Goal: Participate in discussion: Engage in conversation with other users on a specific topic

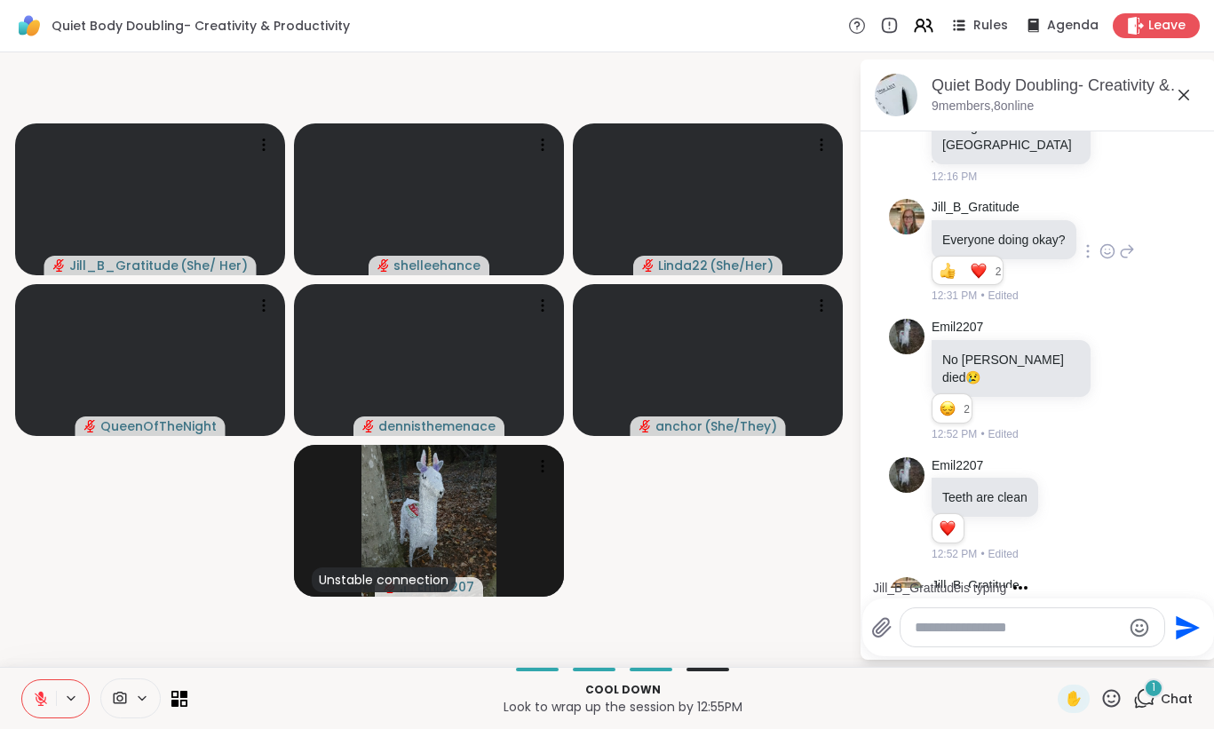
scroll to position [2092, 0]
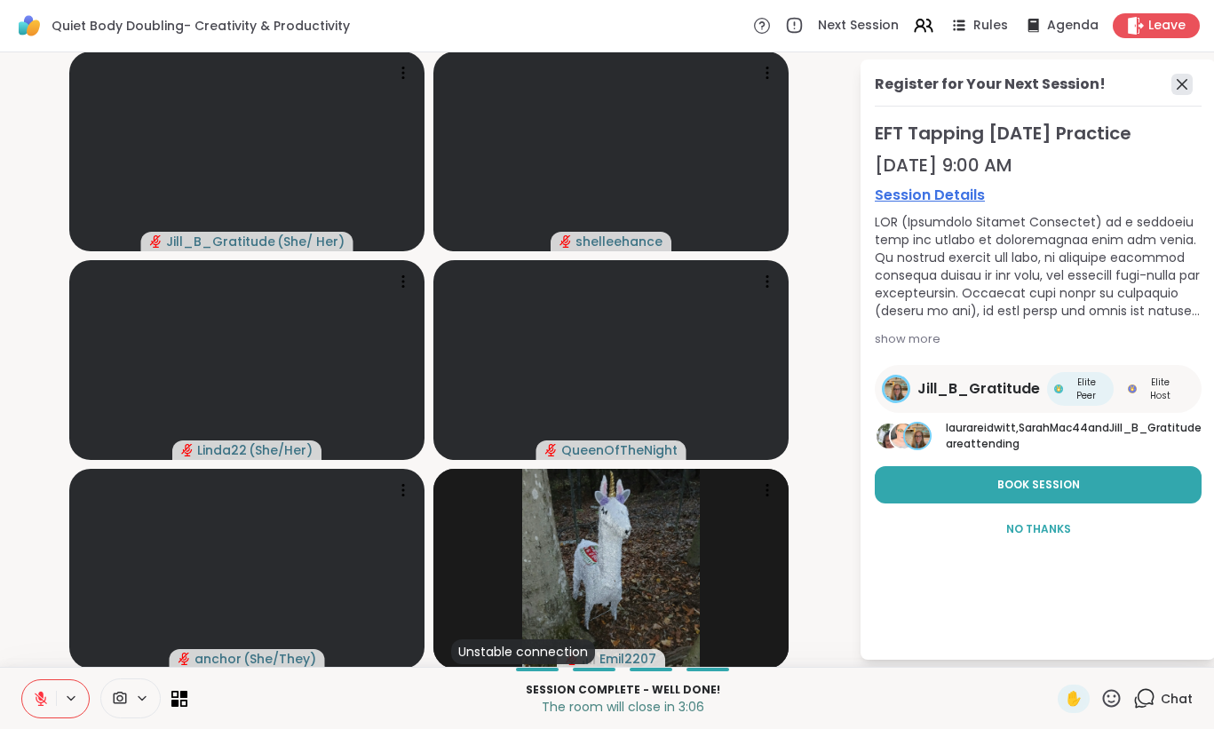
click at [1179, 94] on icon at bounding box center [1181, 84] width 21 height 21
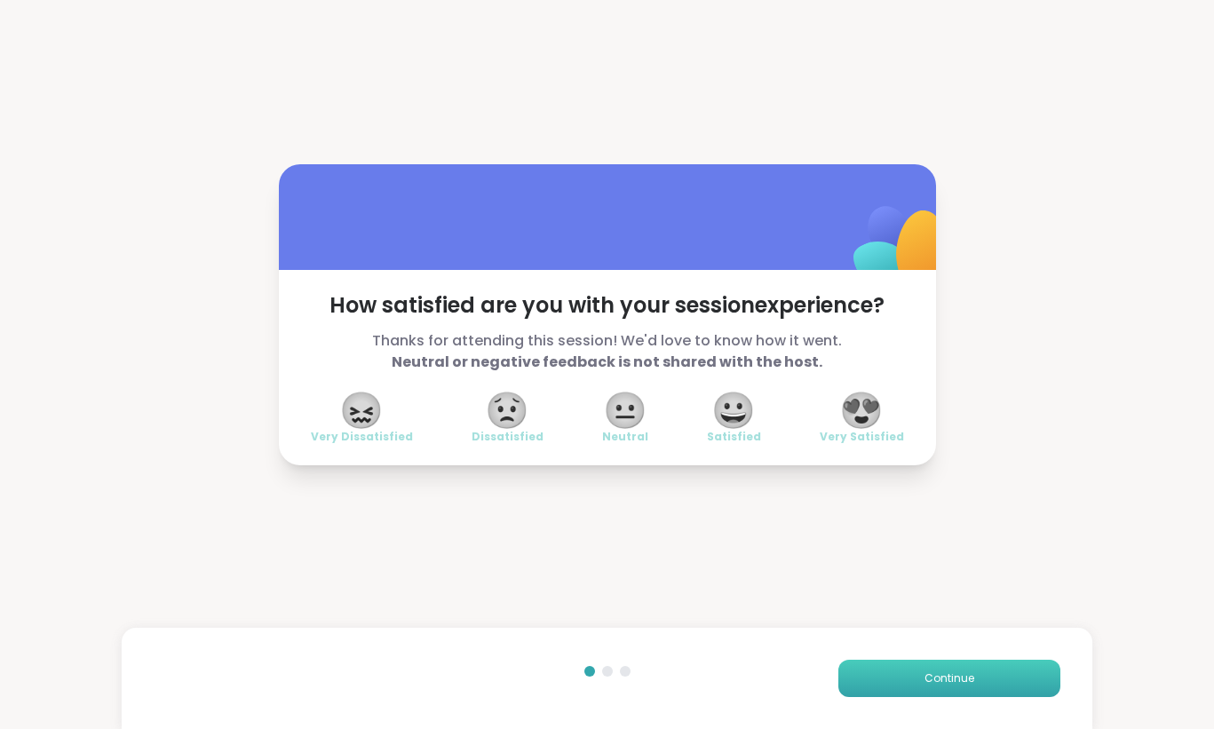
click at [948, 682] on span "Continue" at bounding box center [949, 678] width 50 height 16
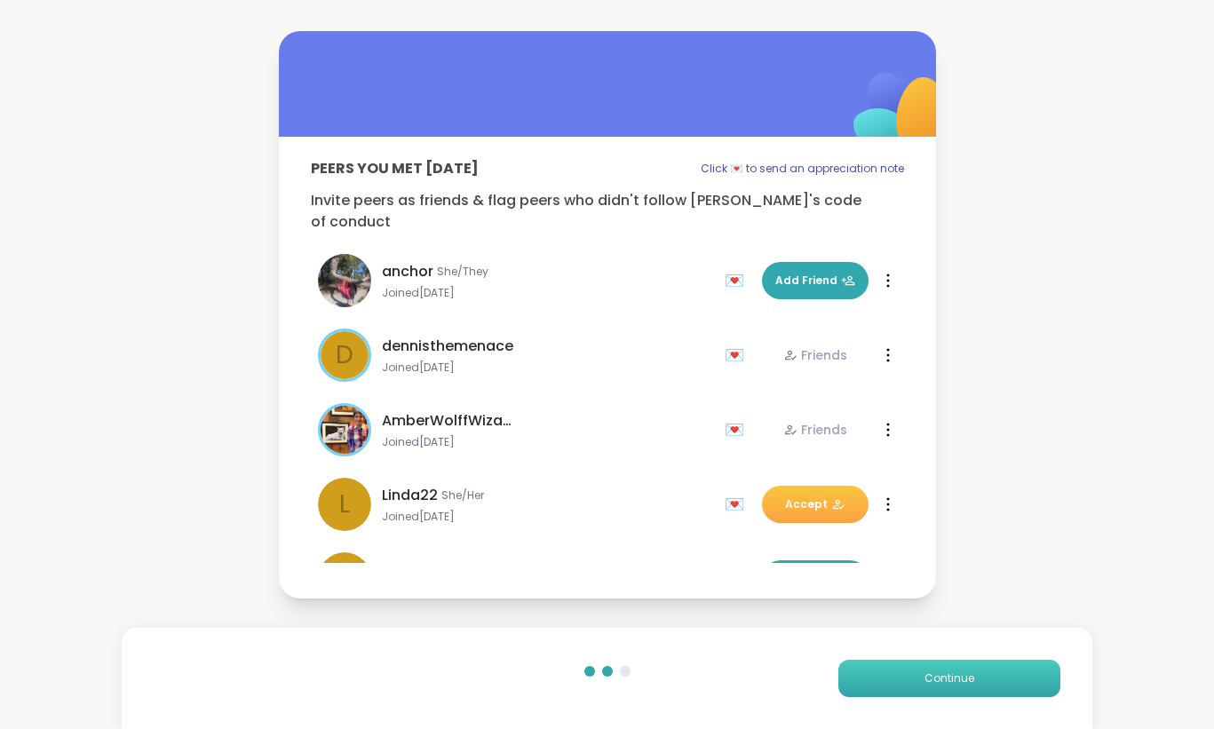
click at [948, 682] on span "Continue" at bounding box center [949, 678] width 50 height 16
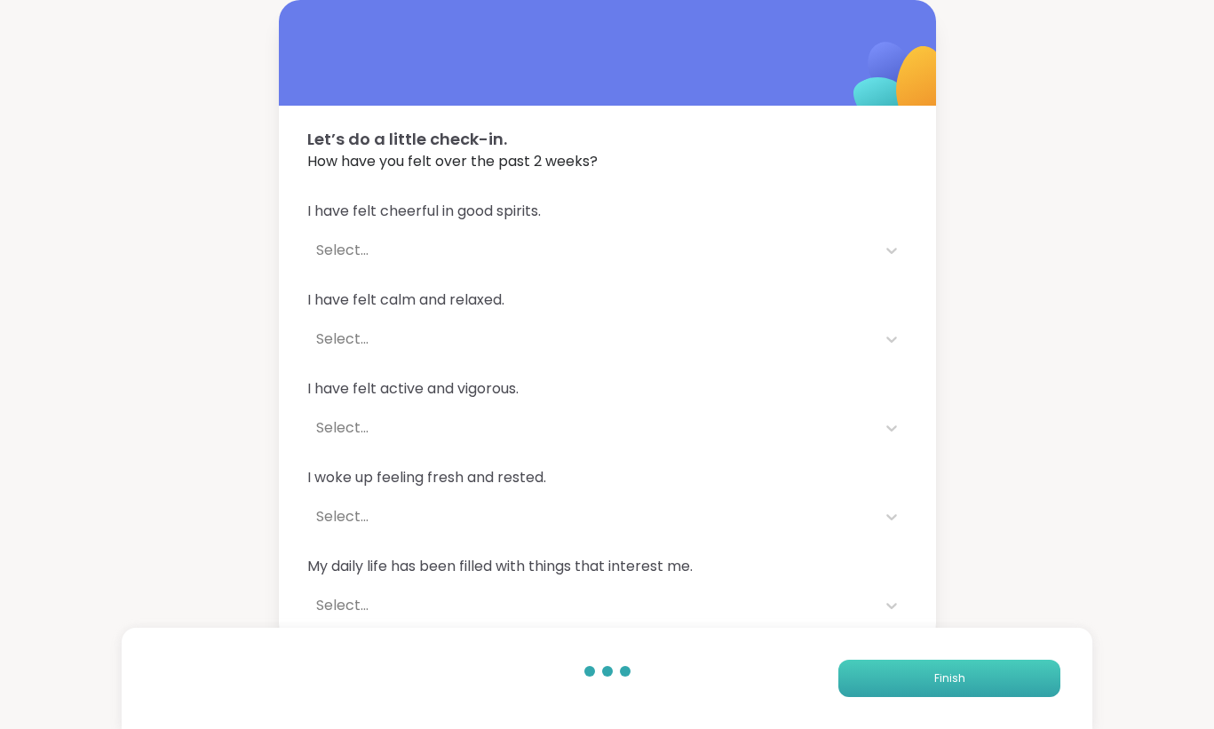
click at [949, 682] on span "Finish" at bounding box center [949, 678] width 31 height 16
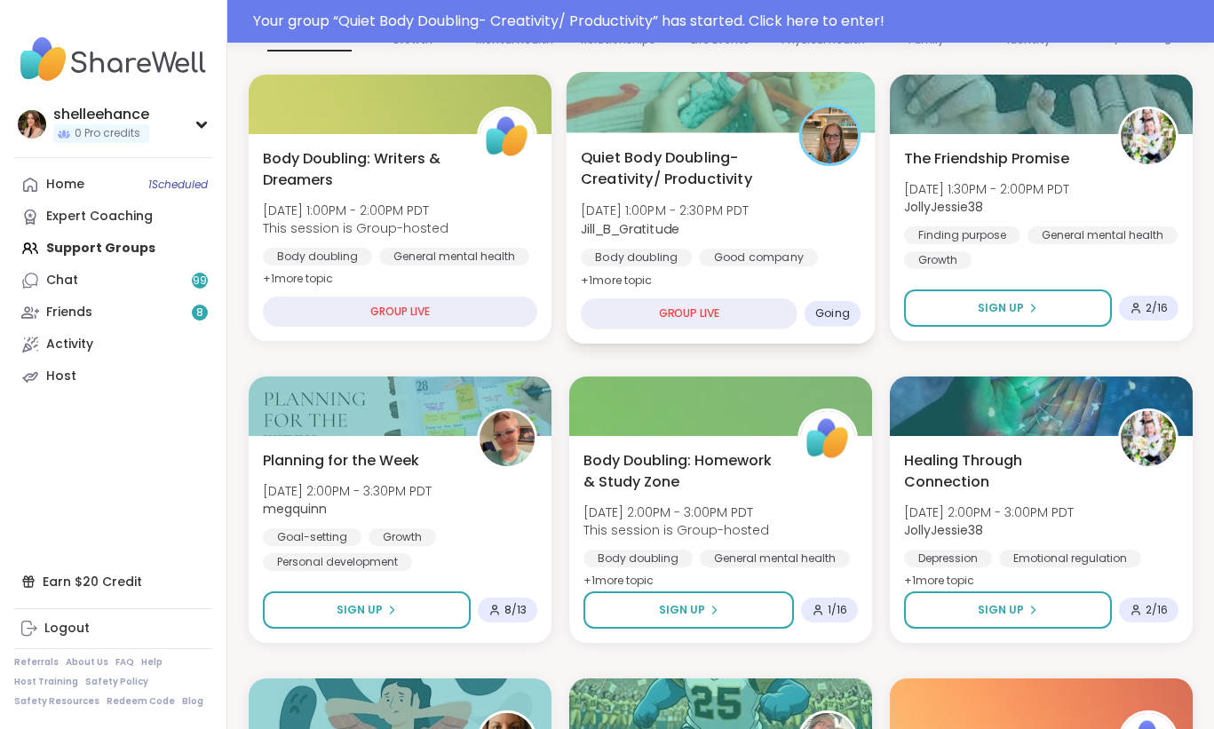
scroll to position [207, 0]
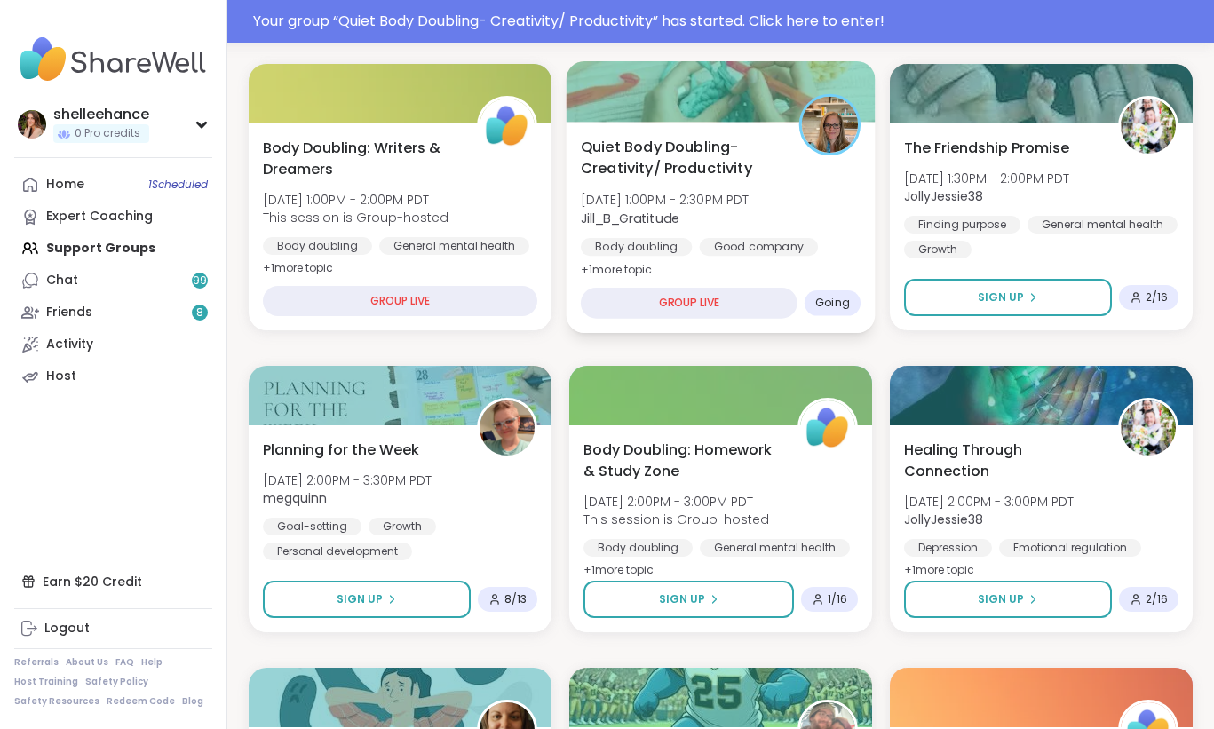
click at [826, 243] on div "Body doubling Good company Healthy habits" at bounding box center [721, 260] width 280 height 44
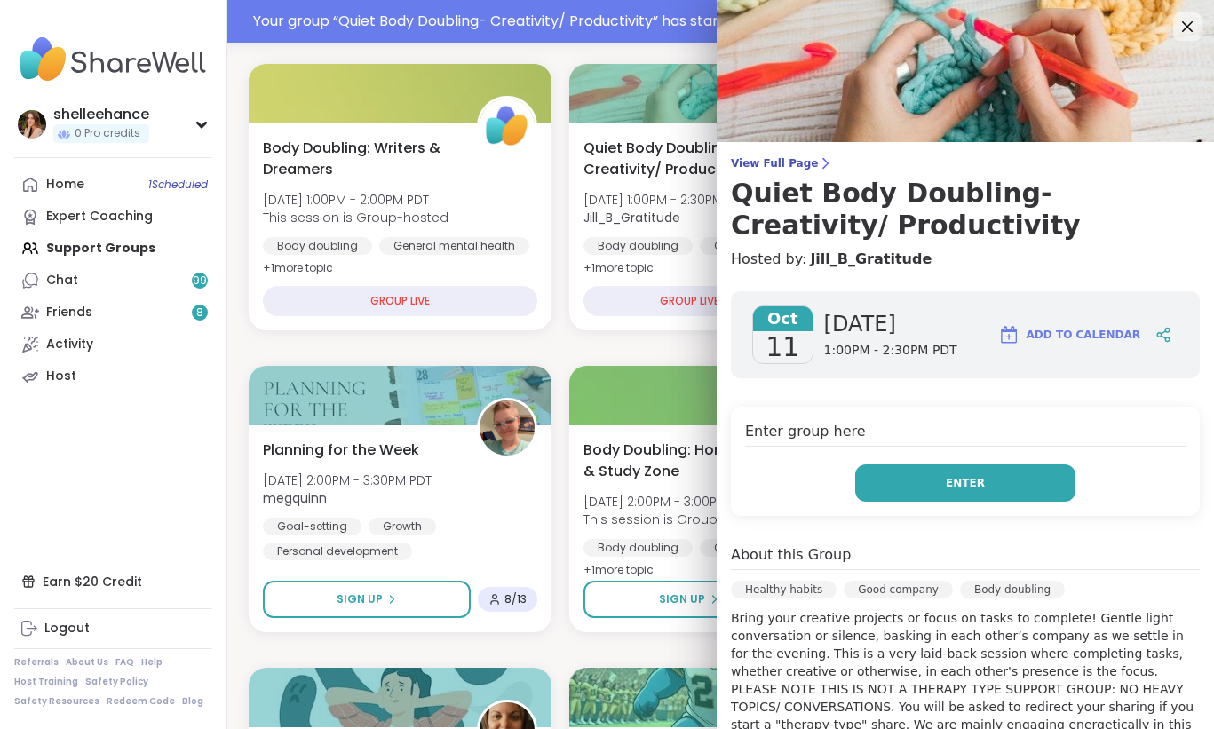
click at [883, 481] on button "Enter" at bounding box center [965, 482] width 220 height 37
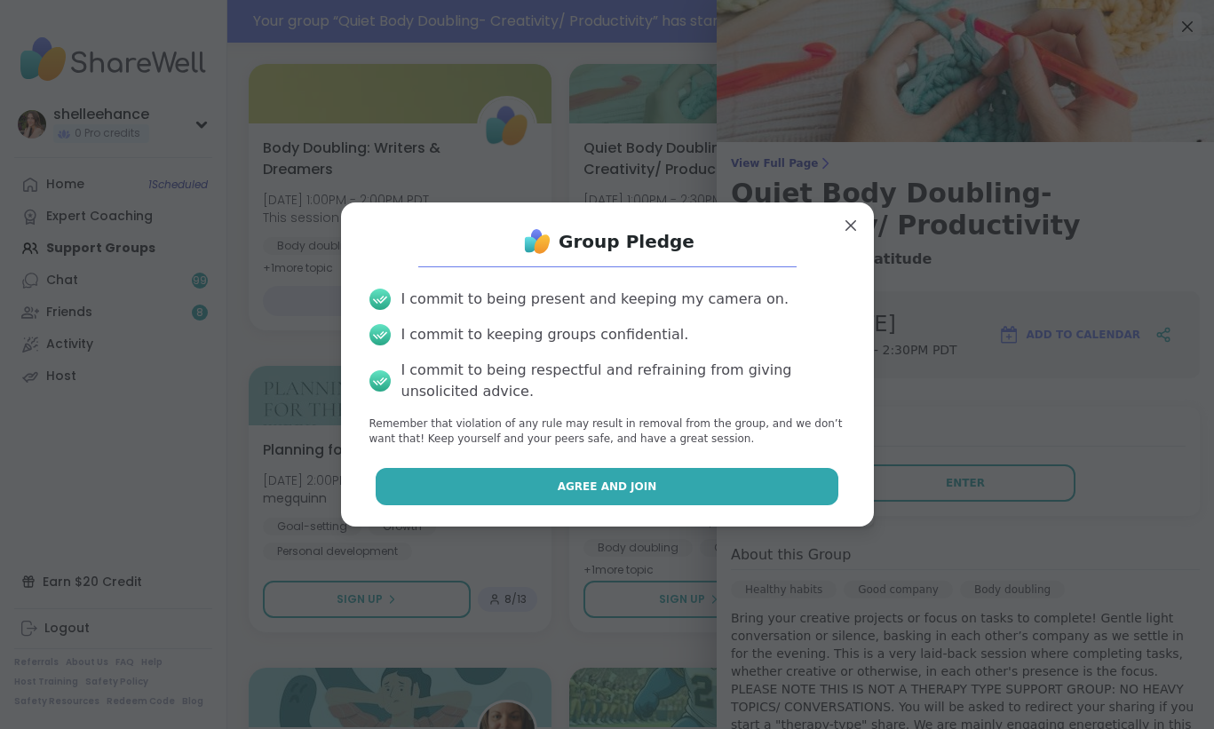
click at [476, 480] on button "Agree and Join" at bounding box center [607, 486] width 463 height 37
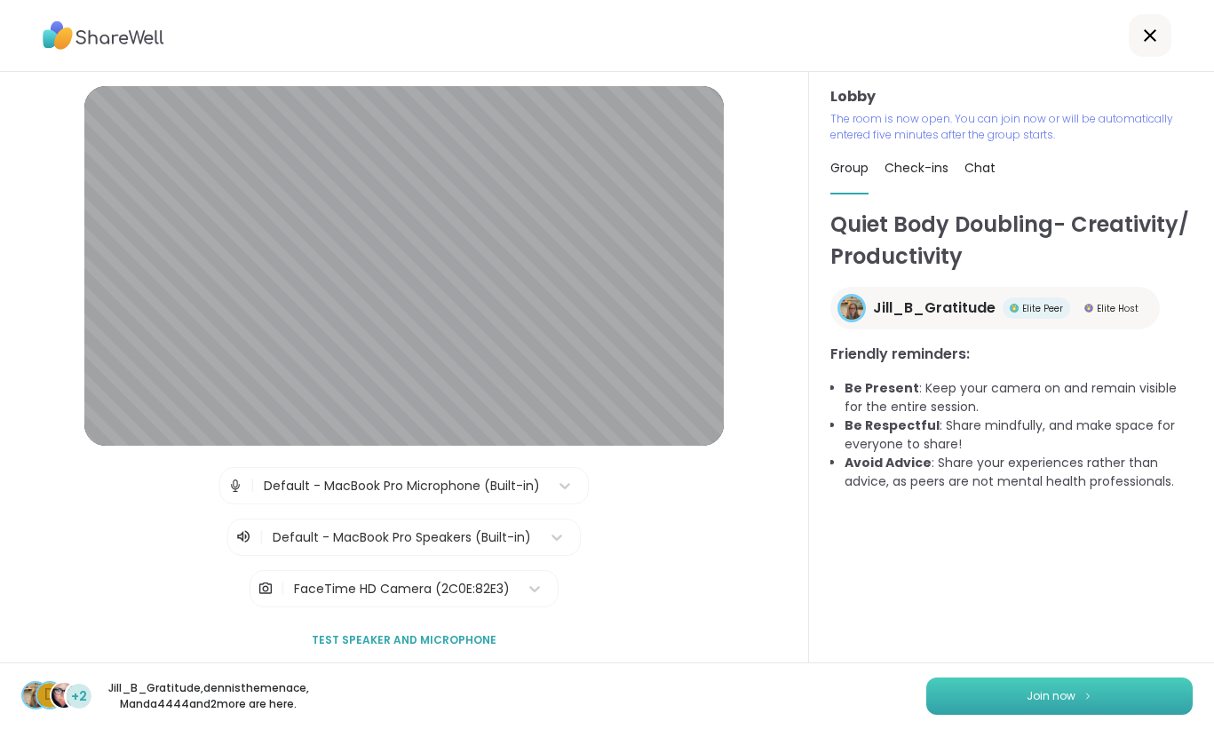
click at [1041, 699] on span "Join now" at bounding box center [1050, 696] width 49 height 16
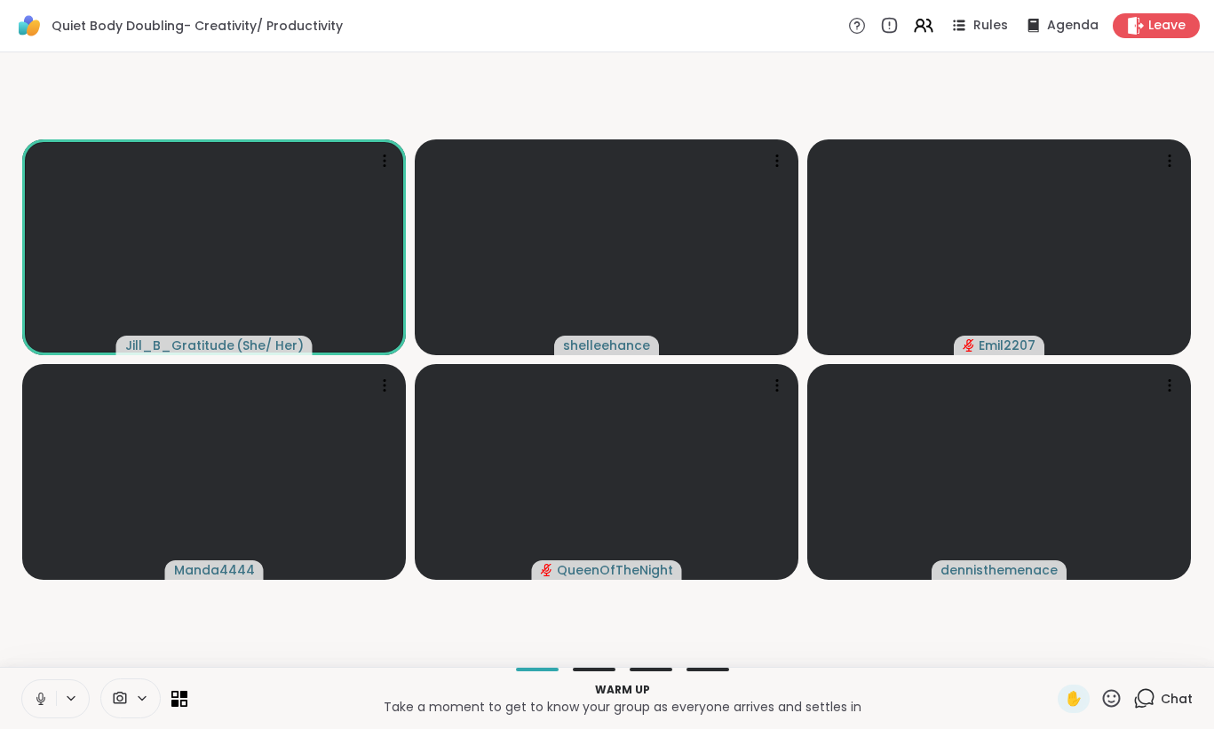
click at [29, 699] on button at bounding box center [39, 698] width 34 height 37
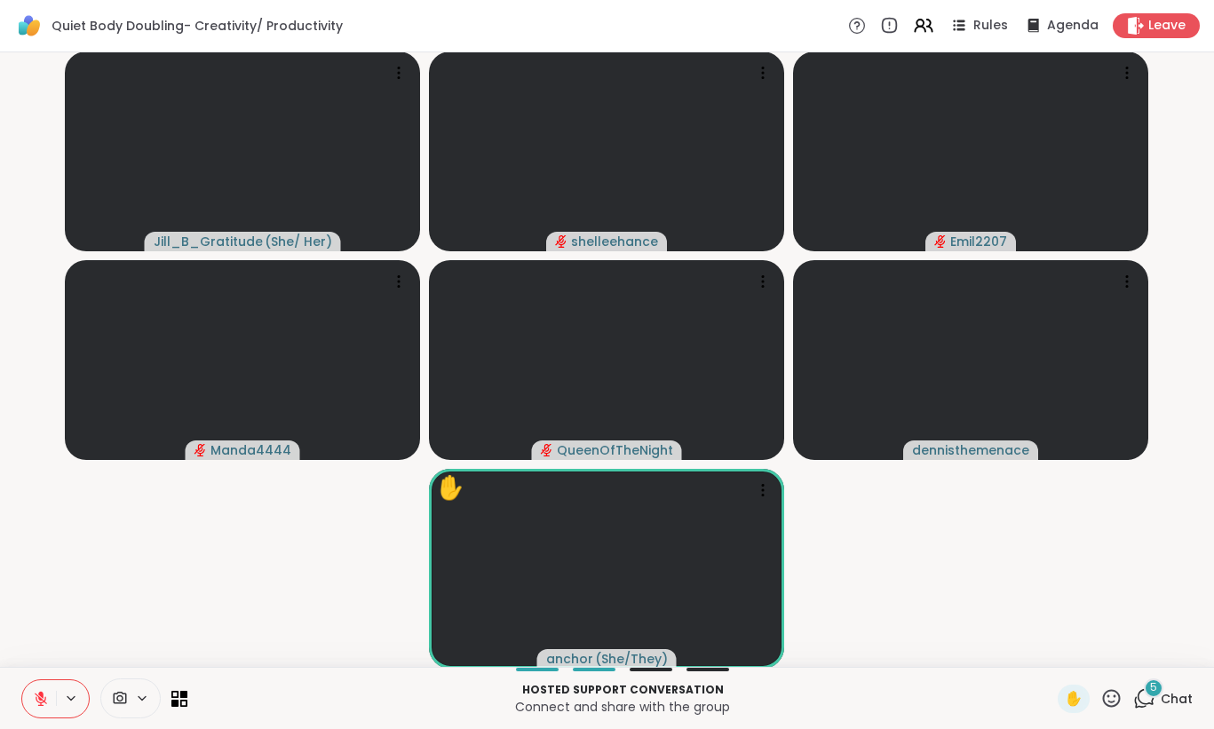
click at [1167, 701] on span "Chat" at bounding box center [1177, 699] width 32 height 18
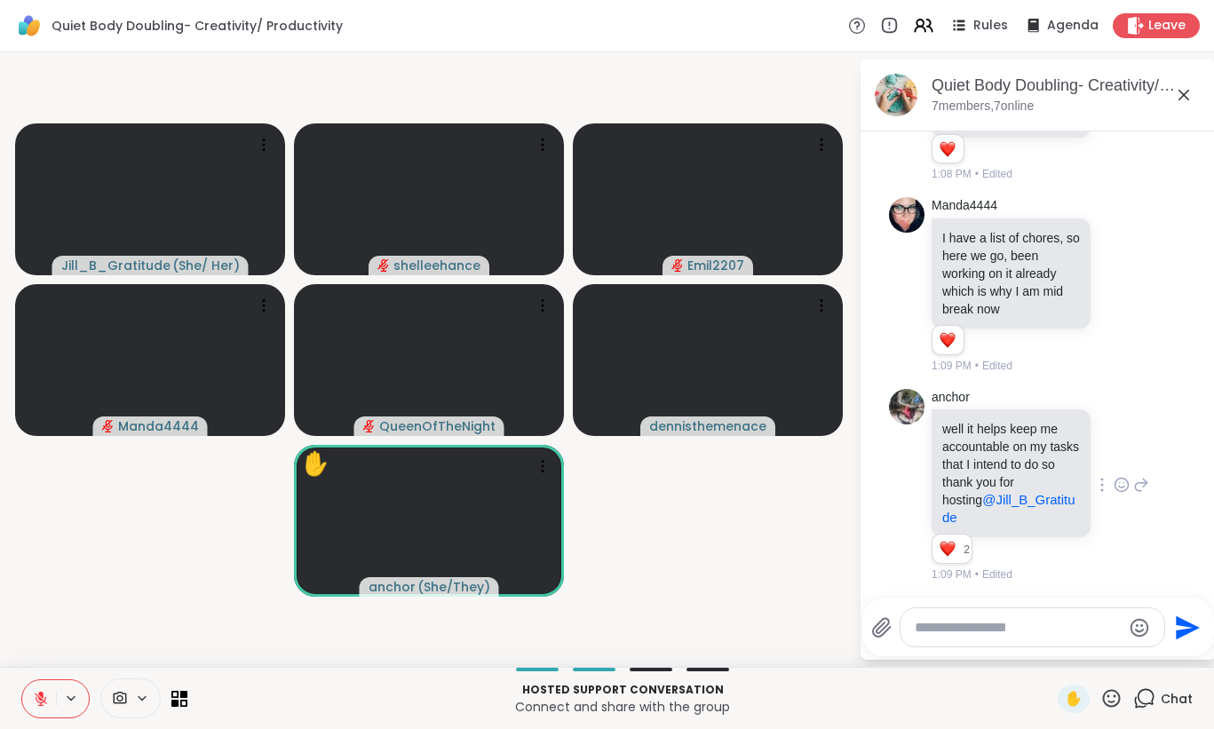
scroll to position [356, 0]
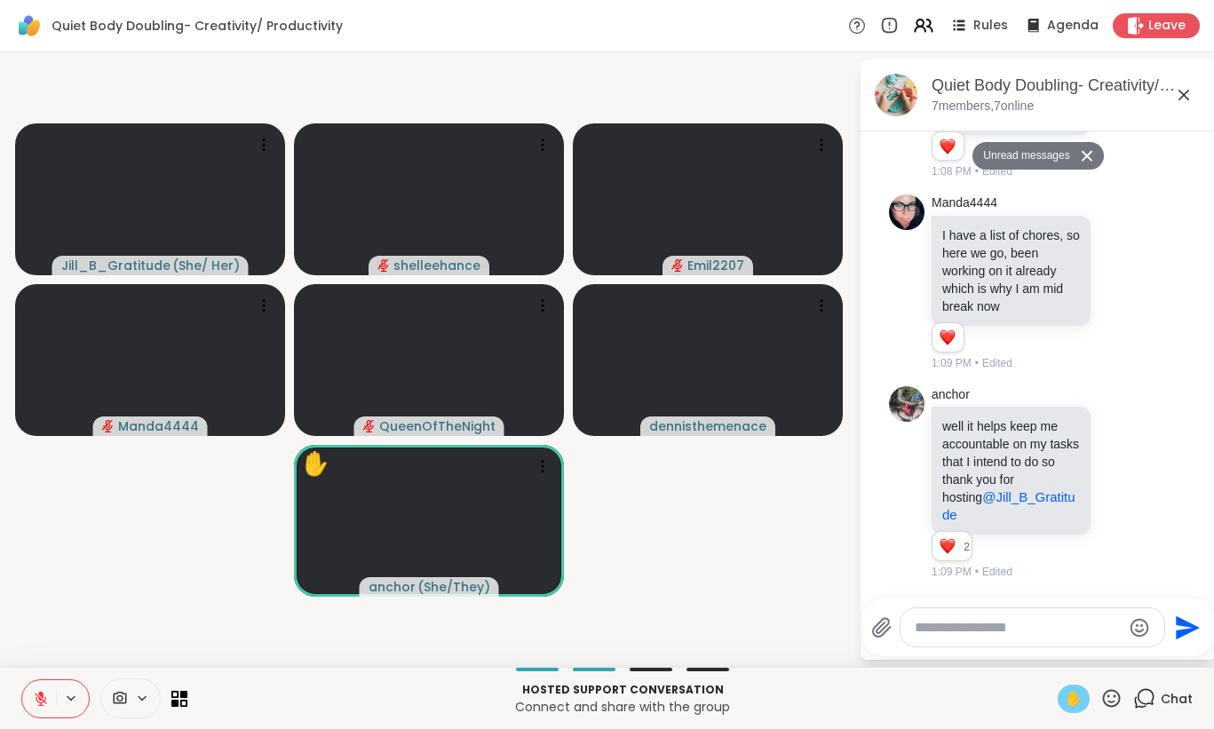
click at [1080, 701] on span "✋" at bounding box center [1074, 698] width 18 height 21
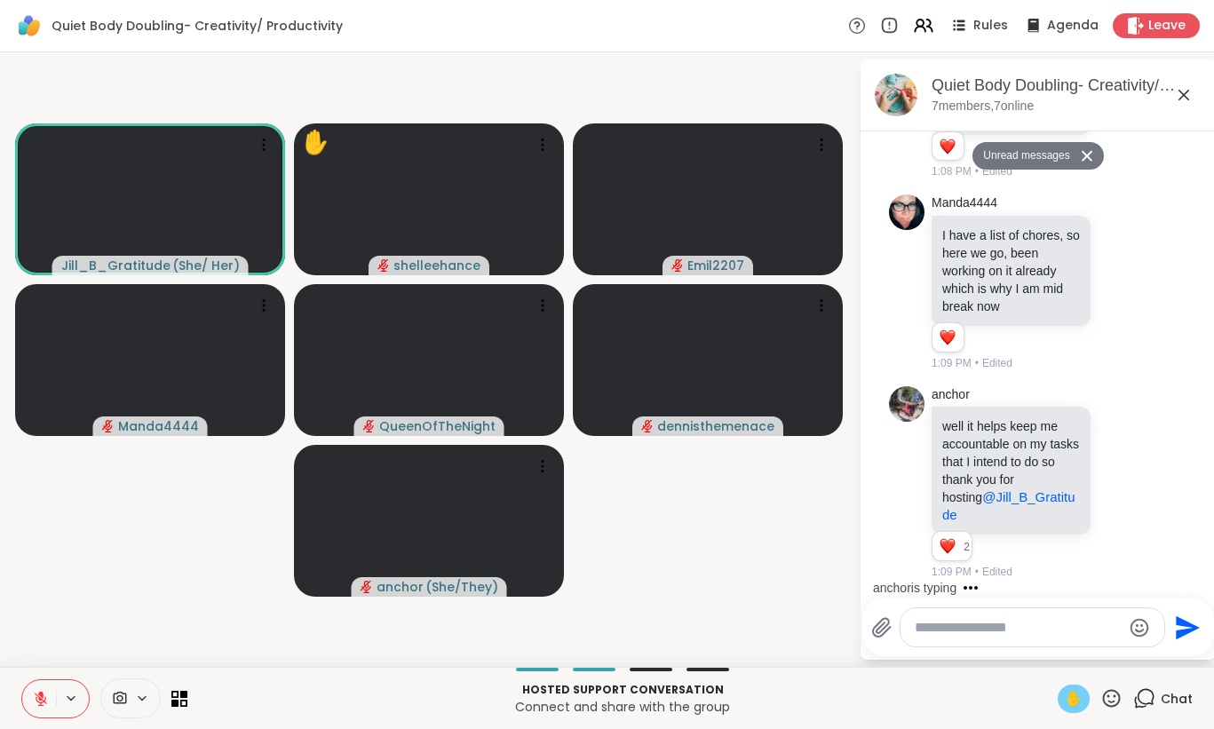
drag, startPoint x: 33, startPoint y: 705, endPoint x: 42, endPoint y: 627, distance: 78.6
click at [42, 627] on div "Quiet Body Doubling- Creativity/ Productivity Rules Agenda Leave Jill_B_Gratitu…" at bounding box center [607, 364] width 1214 height 729
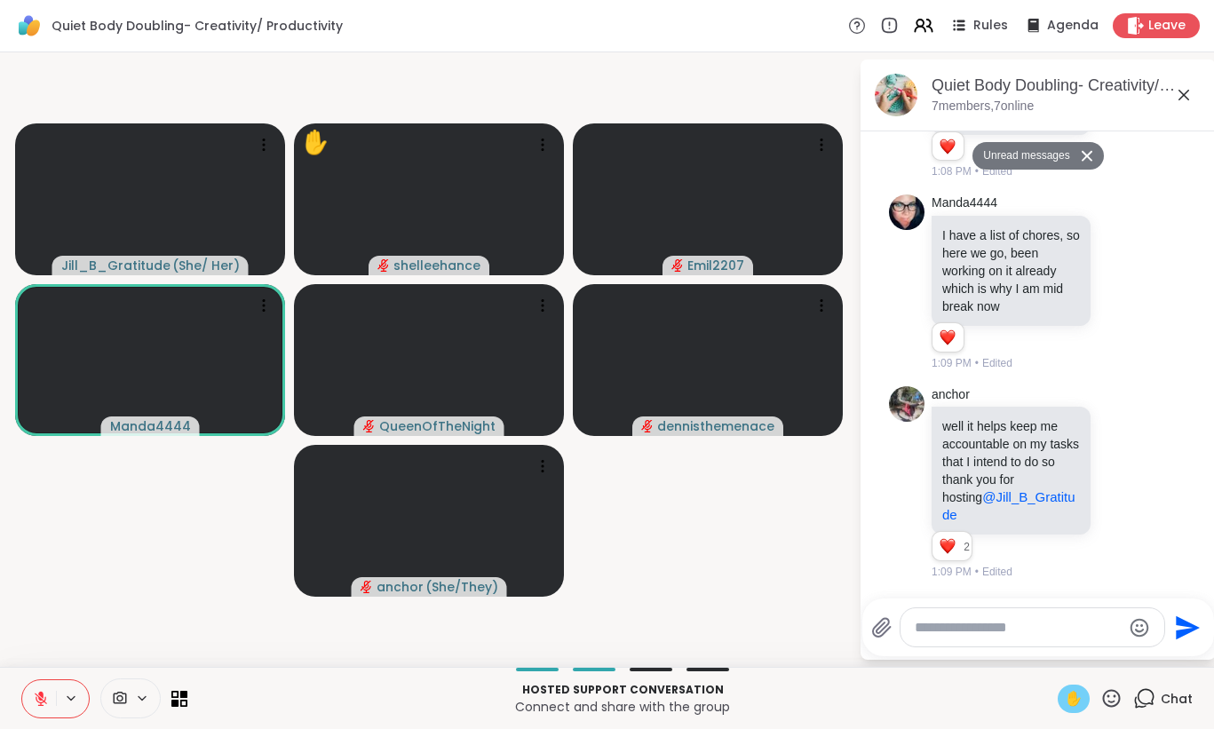
click at [32, 694] on button at bounding box center [39, 698] width 34 height 37
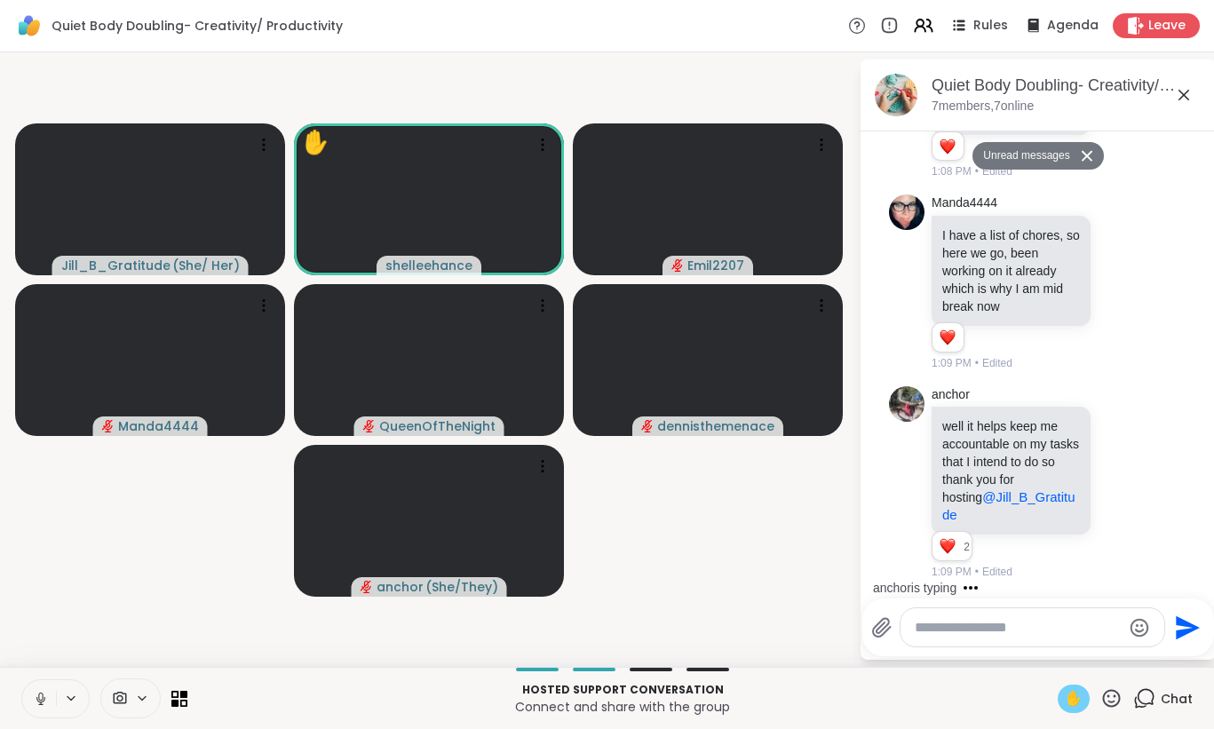
click at [1071, 700] on span "✋" at bounding box center [1074, 698] width 18 height 21
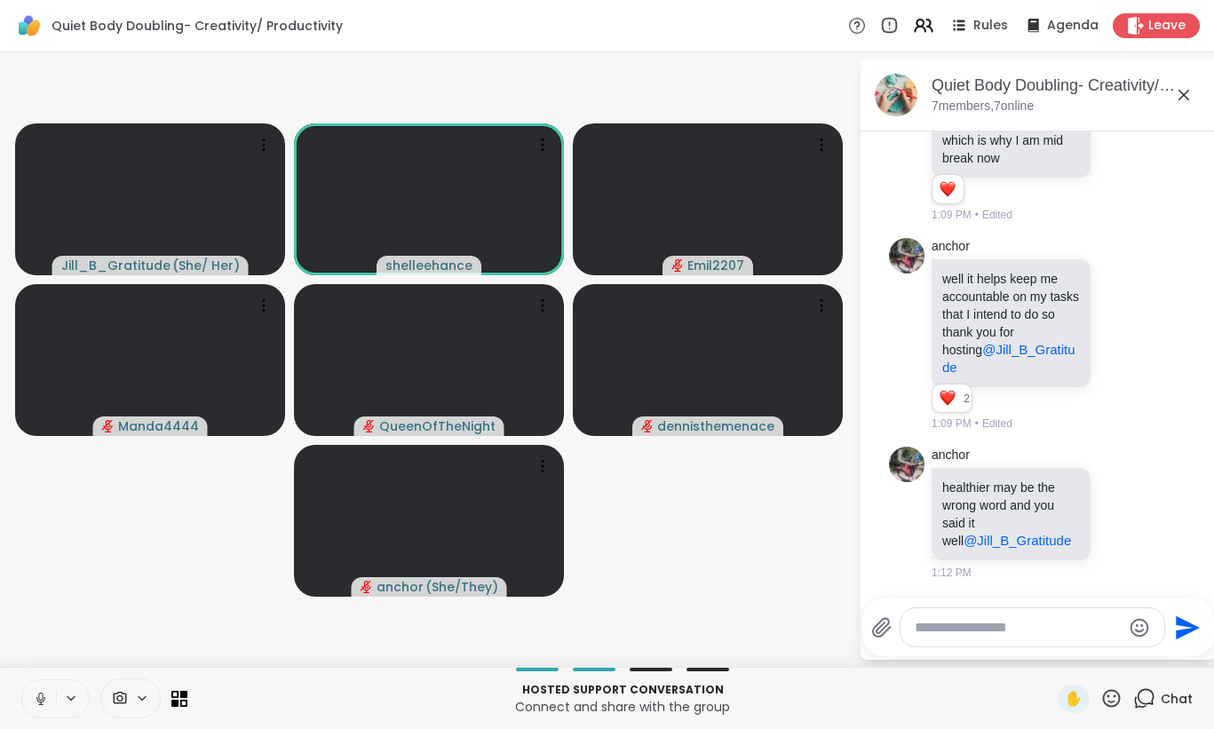
scroll to position [487, 0]
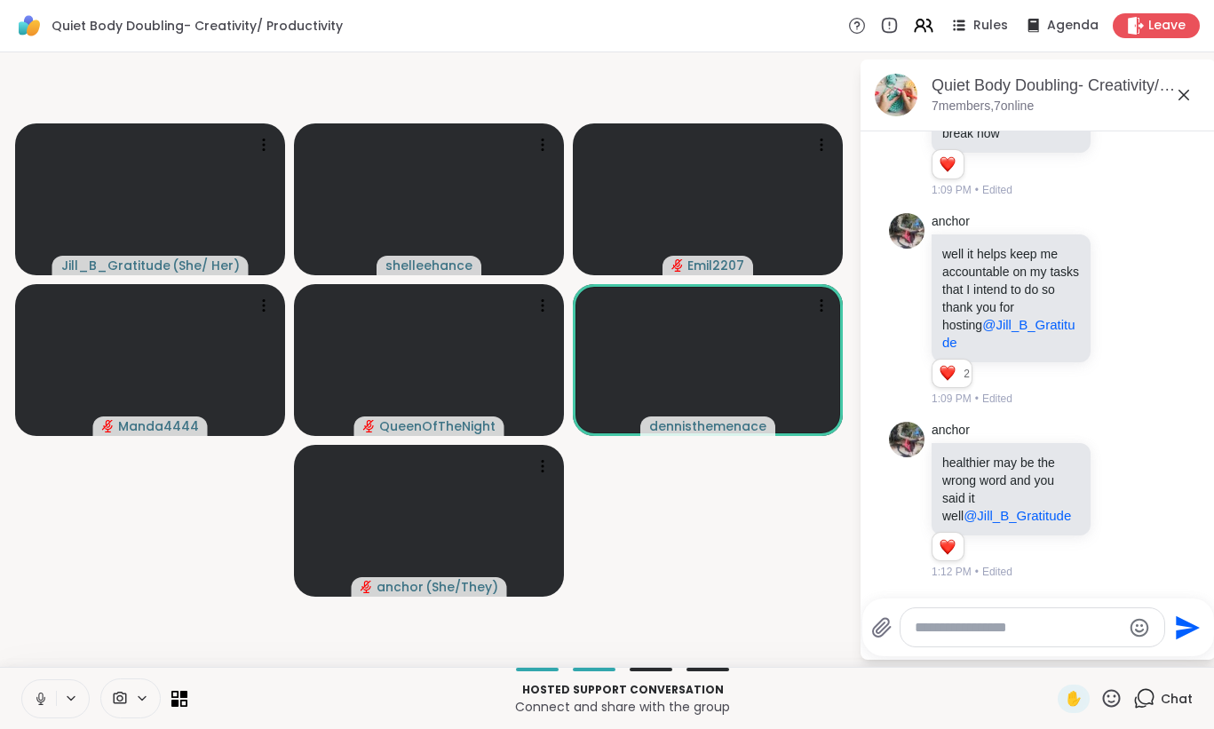
click at [32, 707] on button at bounding box center [39, 698] width 34 height 37
click at [34, 702] on icon at bounding box center [41, 699] width 16 height 16
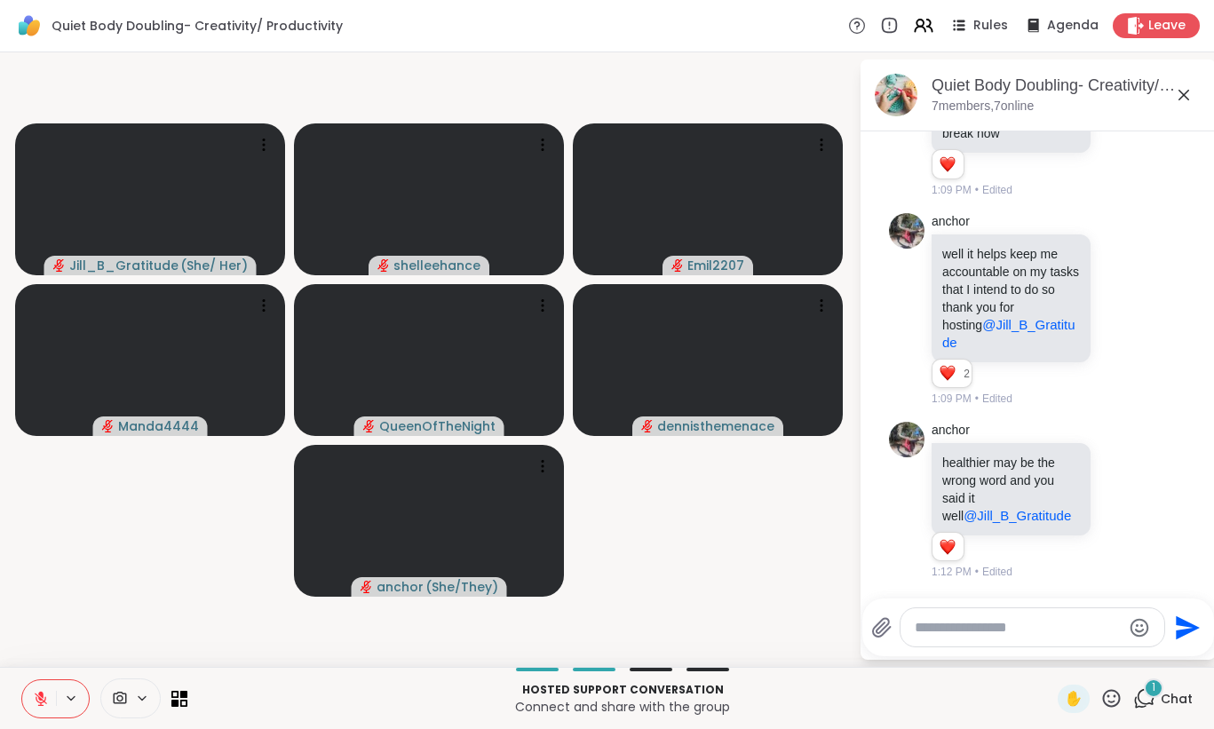
scroll to position [635, 0]
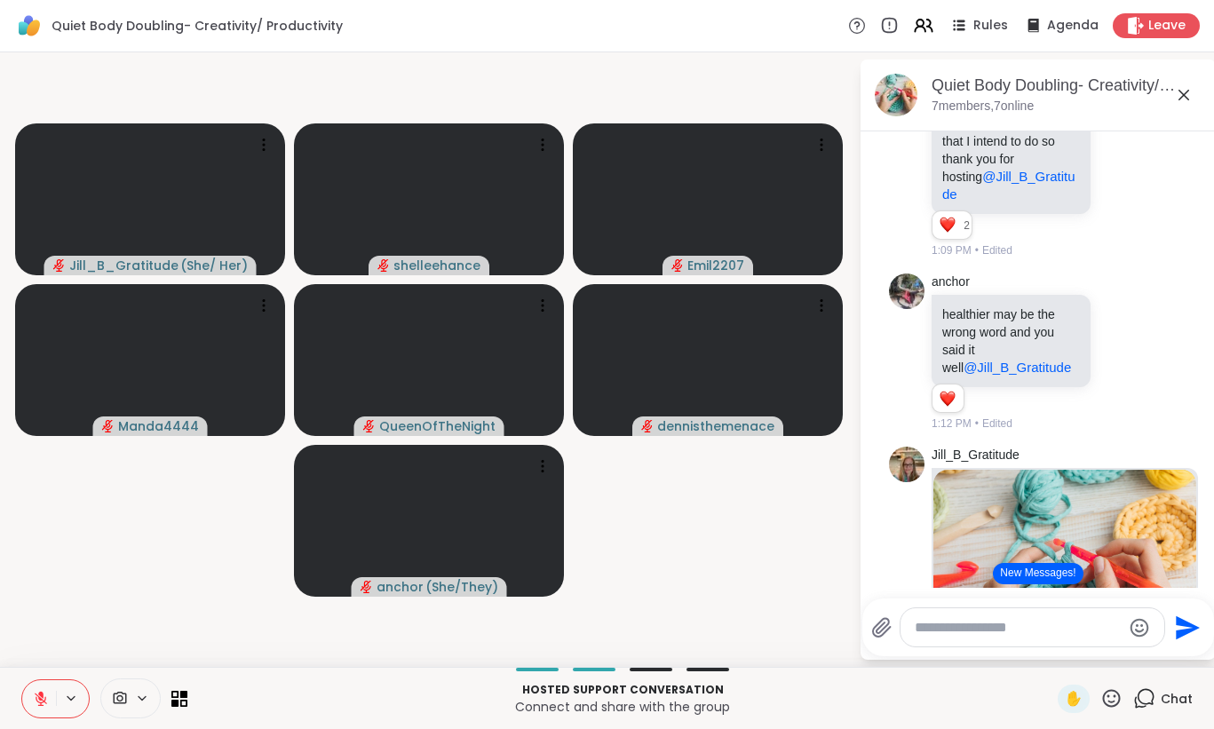
click at [29, 703] on button at bounding box center [39, 698] width 34 height 37
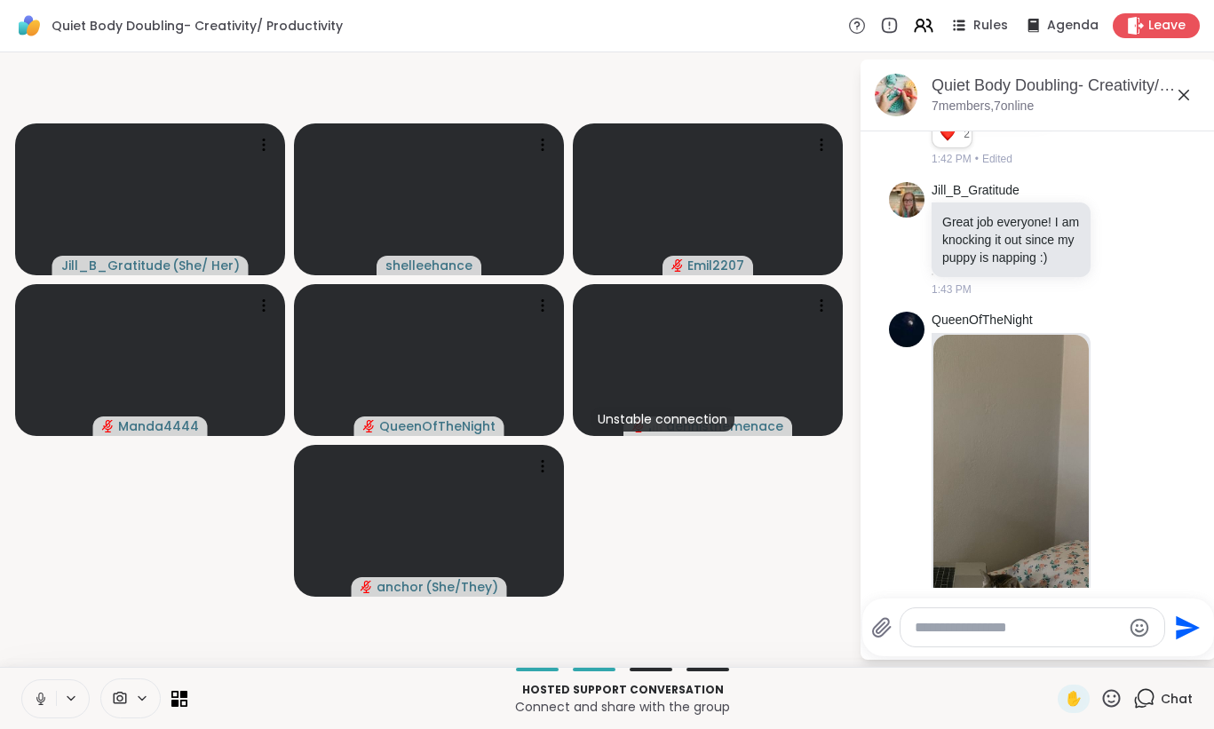
scroll to position [2094, 0]
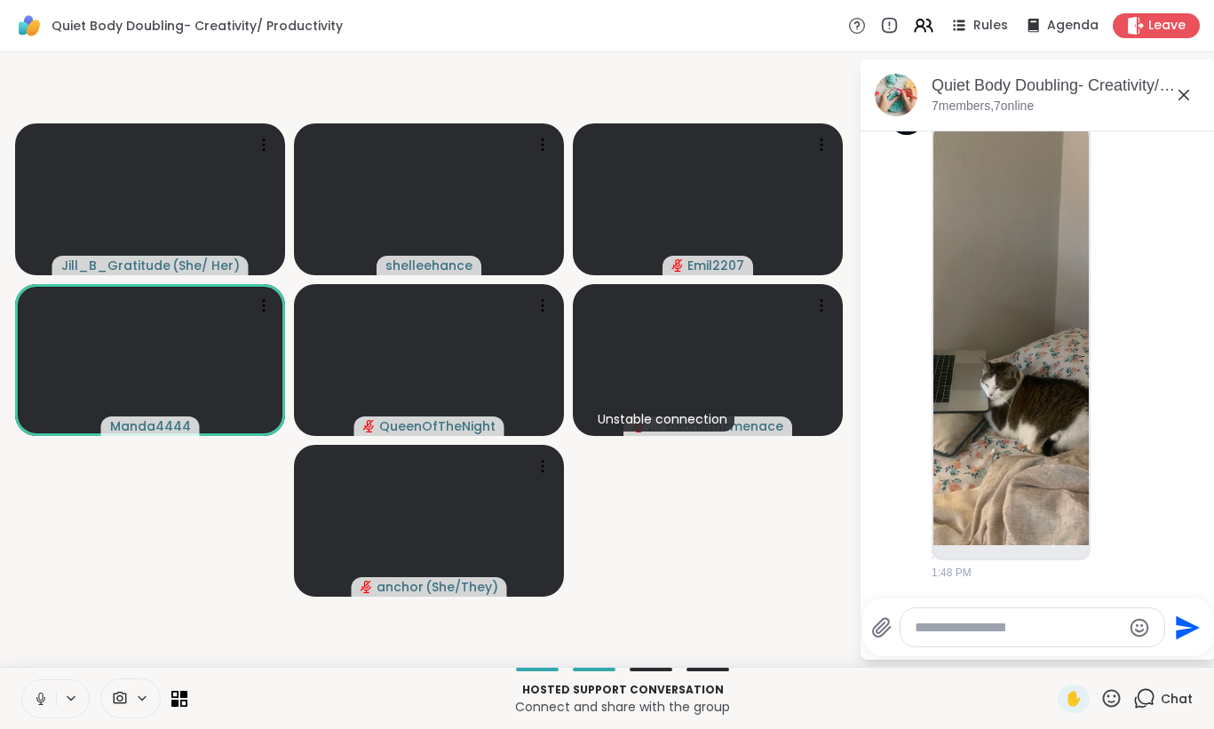
click at [36, 694] on icon at bounding box center [41, 699] width 16 height 16
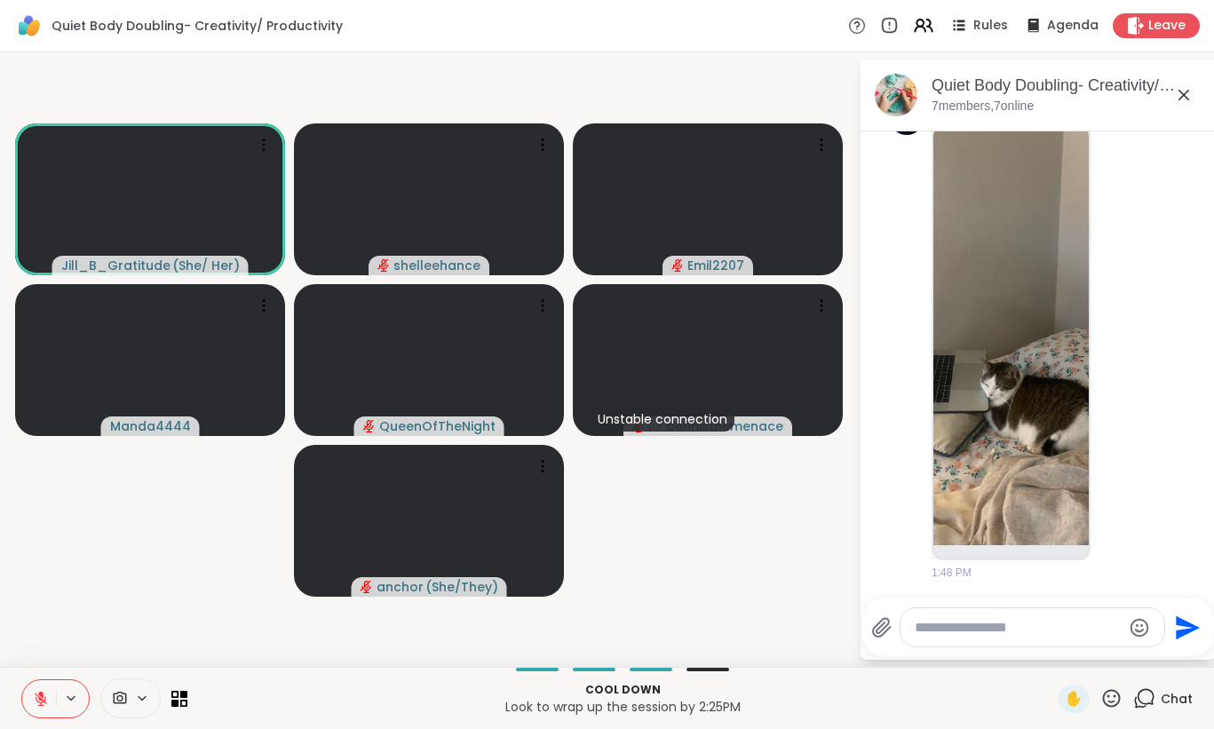
click at [36, 694] on icon at bounding box center [41, 699] width 12 height 12
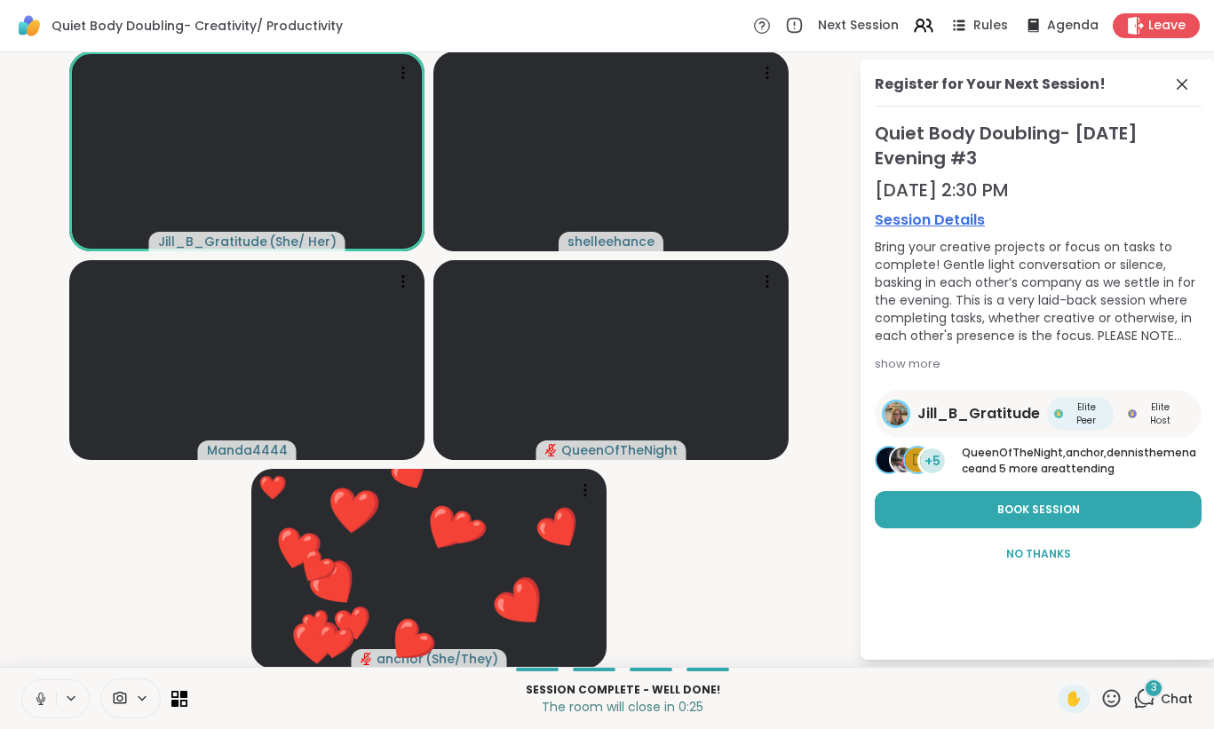
click at [56, 699] on button at bounding box center [72, 698] width 33 height 15
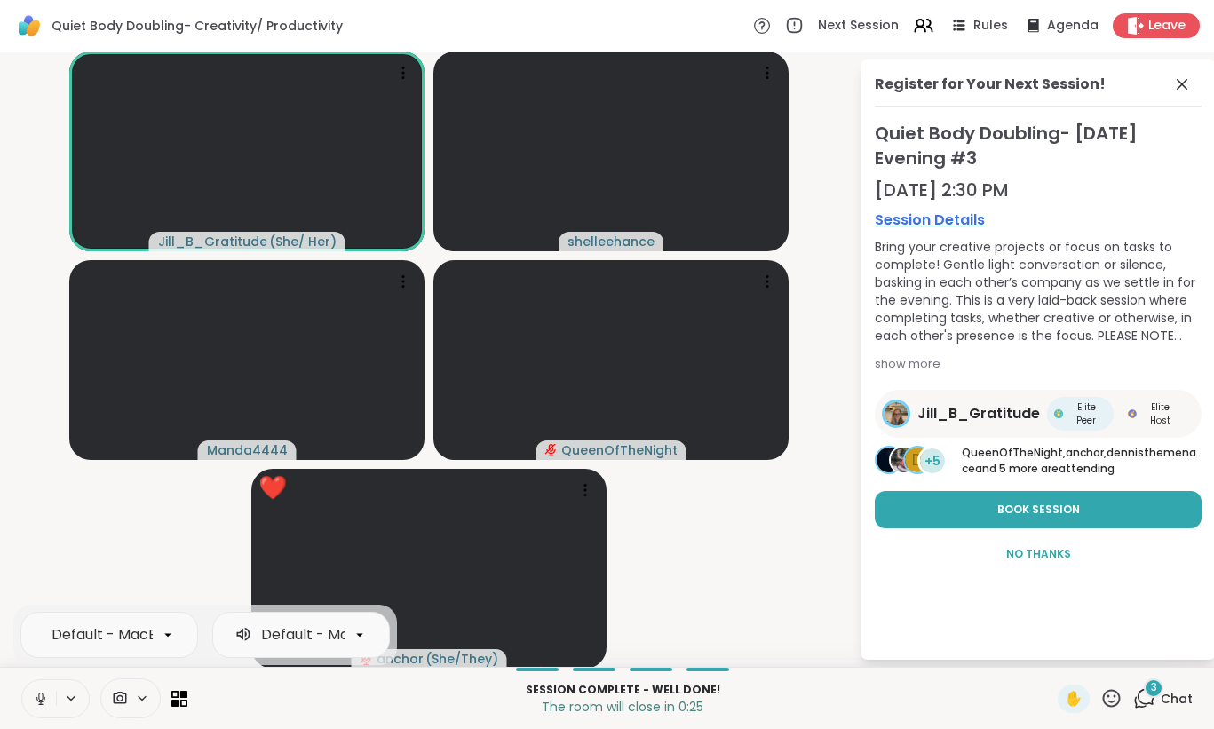
click at [47, 700] on icon at bounding box center [41, 699] width 16 height 16
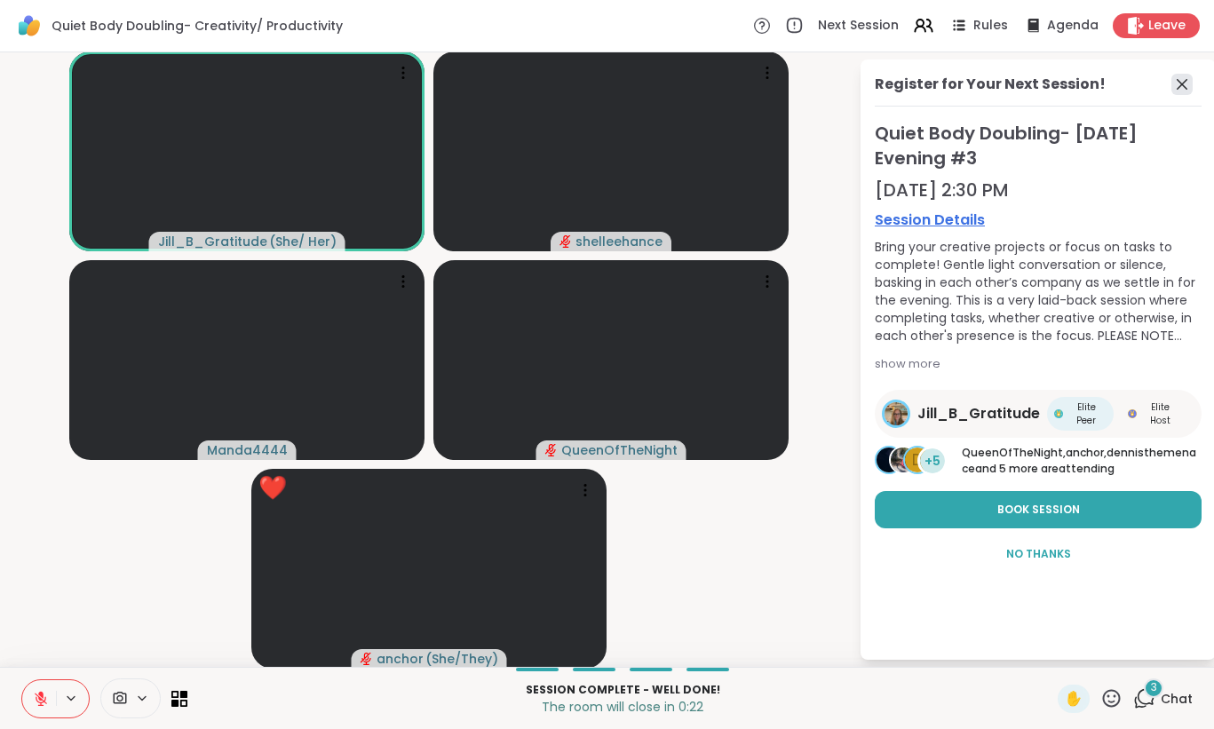
click at [1181, 83] on icon at bounding box center [1181, 84] width 21 height 21
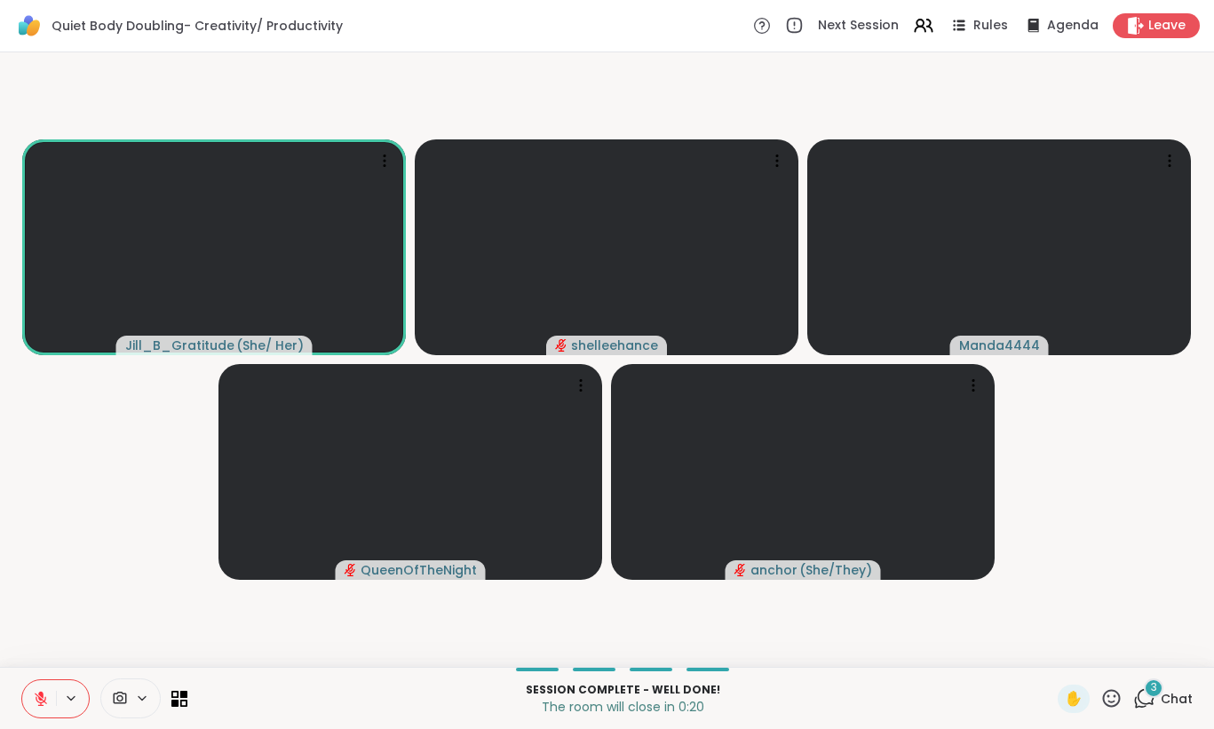
click at [1166, 698] on span "Chat" at bounding box center [1177, 699] width 32 height 18
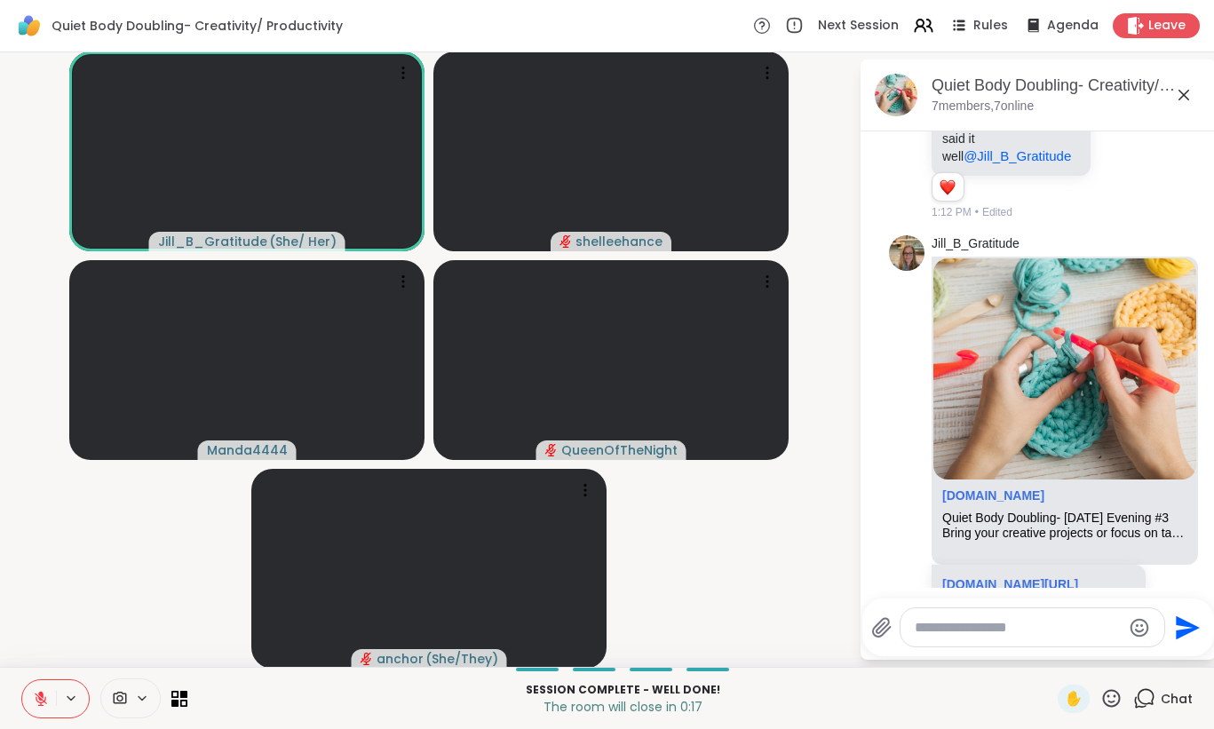
scroll to position [829, 0]
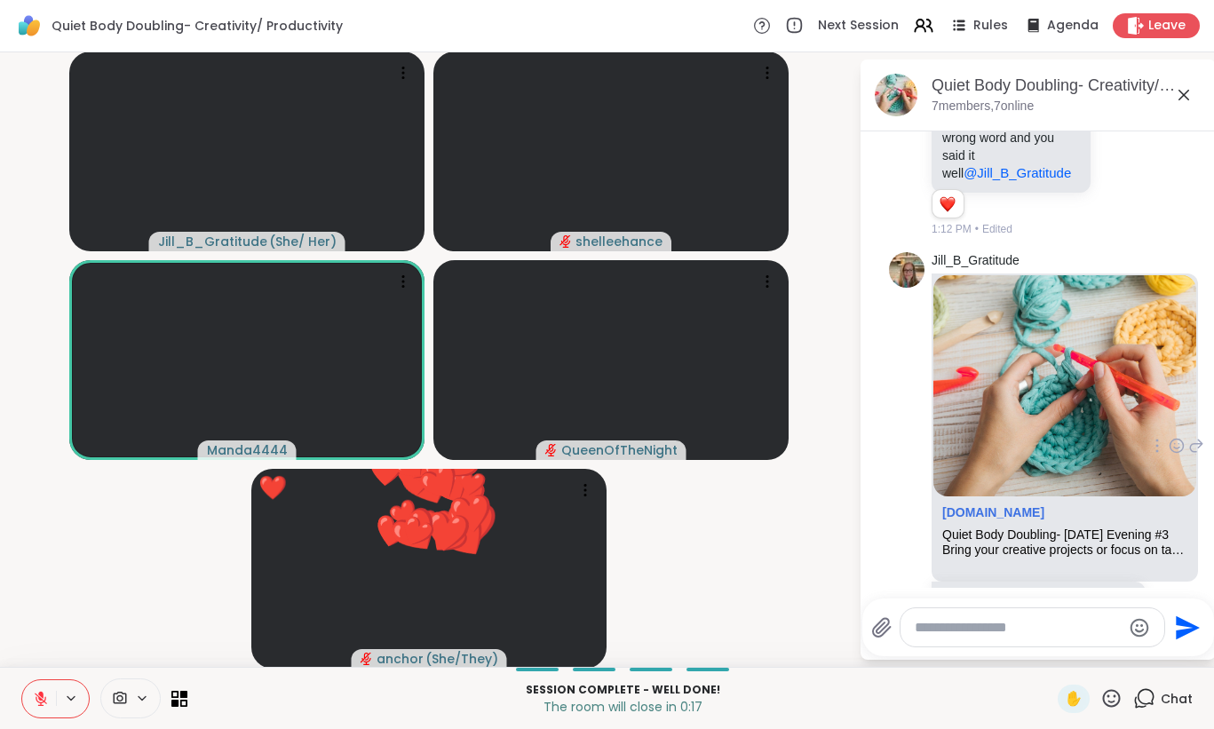
click at [1027, 476] on img at bounding box center [1064, 385] width 263 height 221
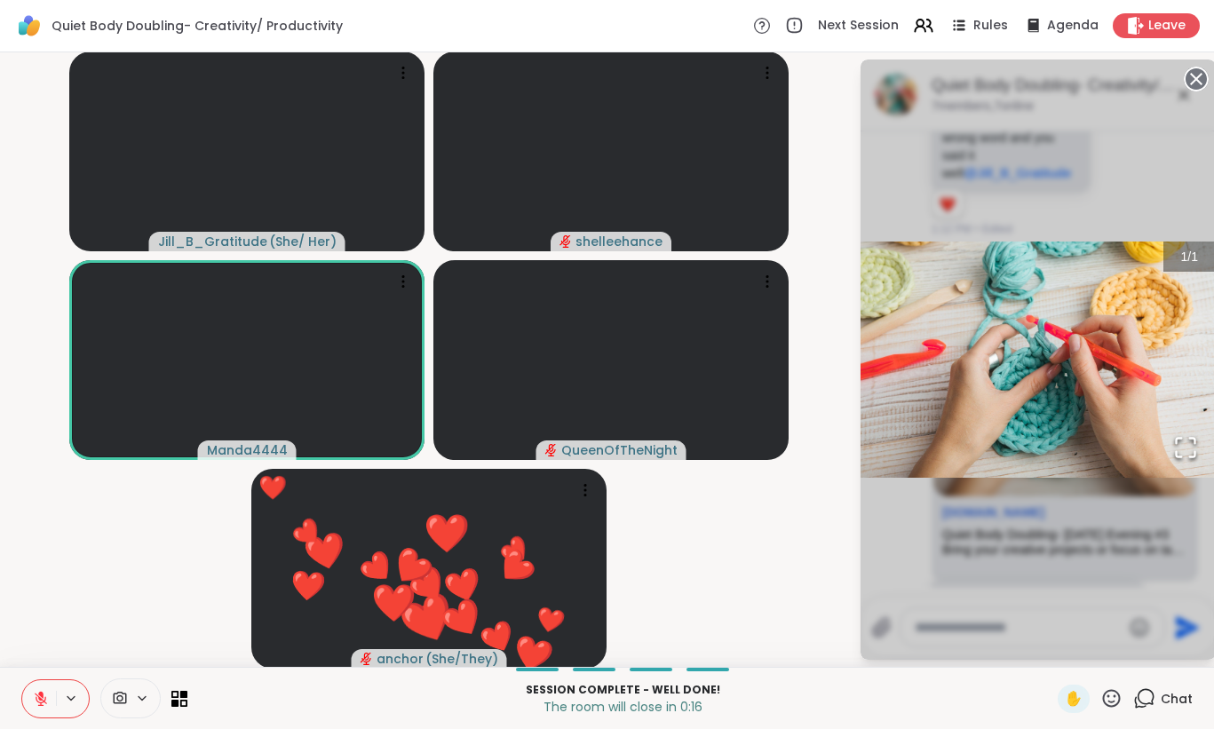
click at [1019, 573] on div "1 / 1" at bounding box center [1037, 359] width 355 height 600
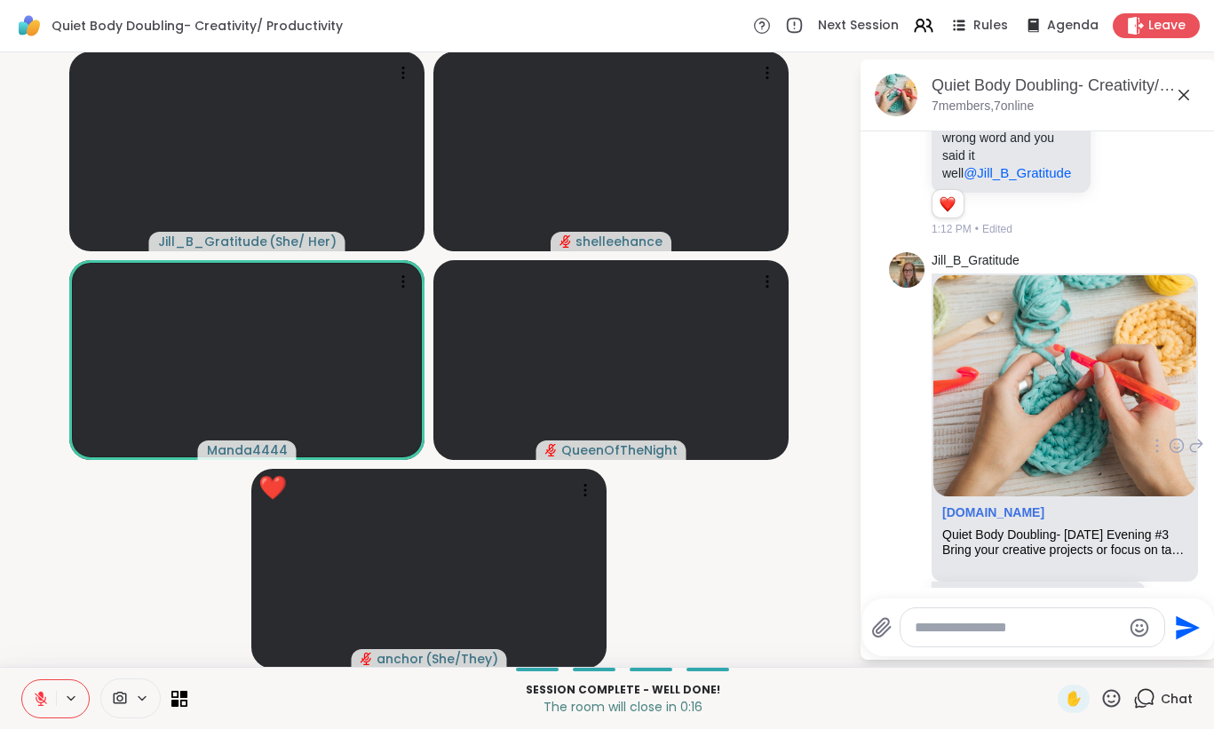
scroll to position [916, 0]
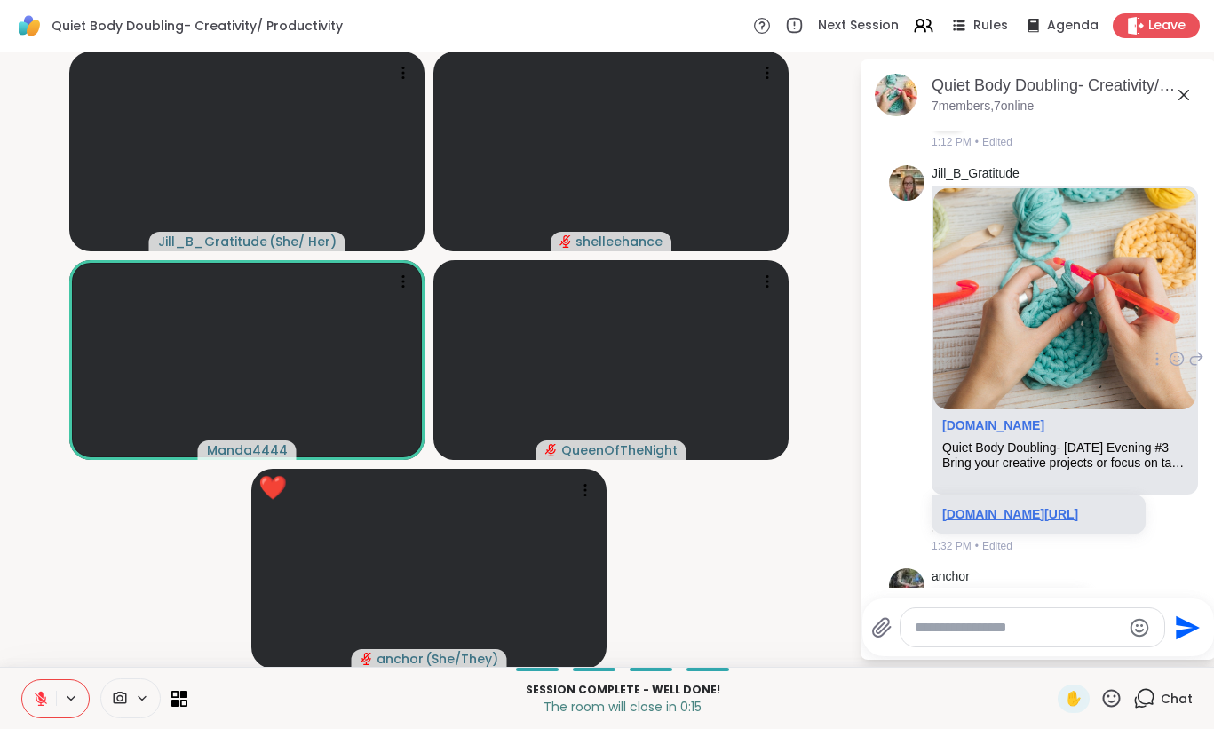
click at [1005, 521] on link "[DOMAIN_NAME][URL]" at bounding box center [1010, 514] width 136 height 14
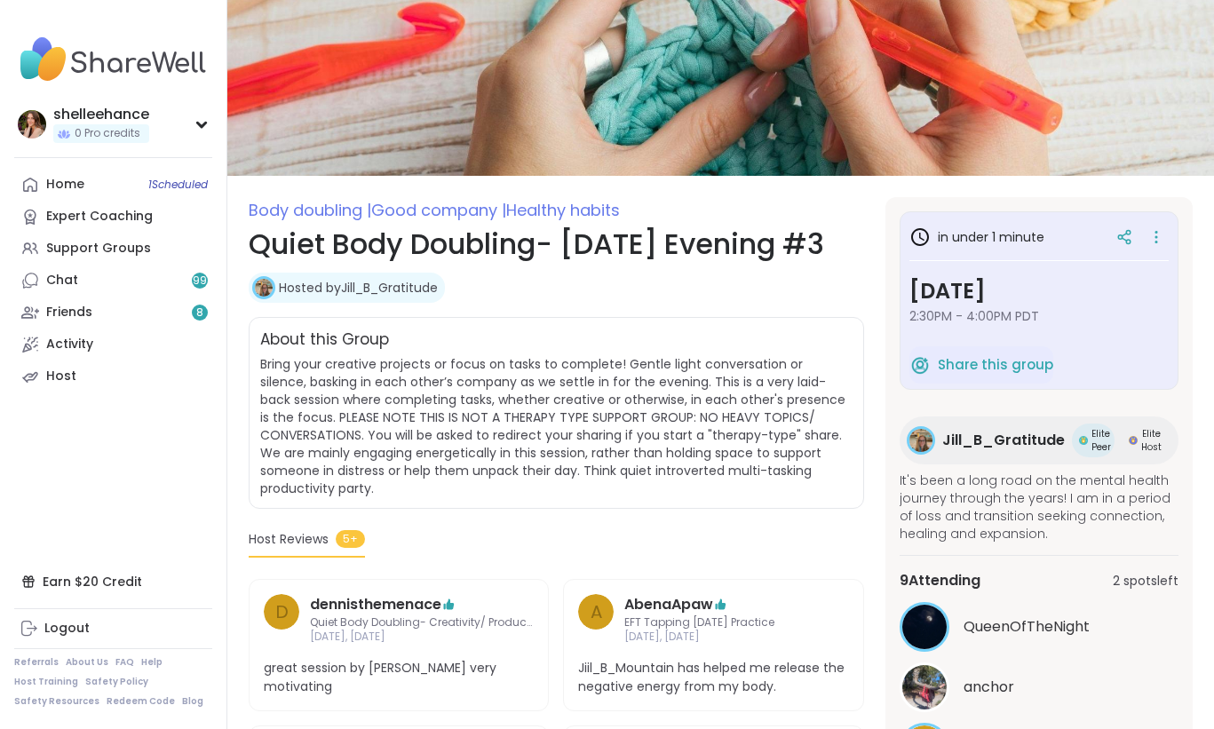
scroll to position [282, 0]
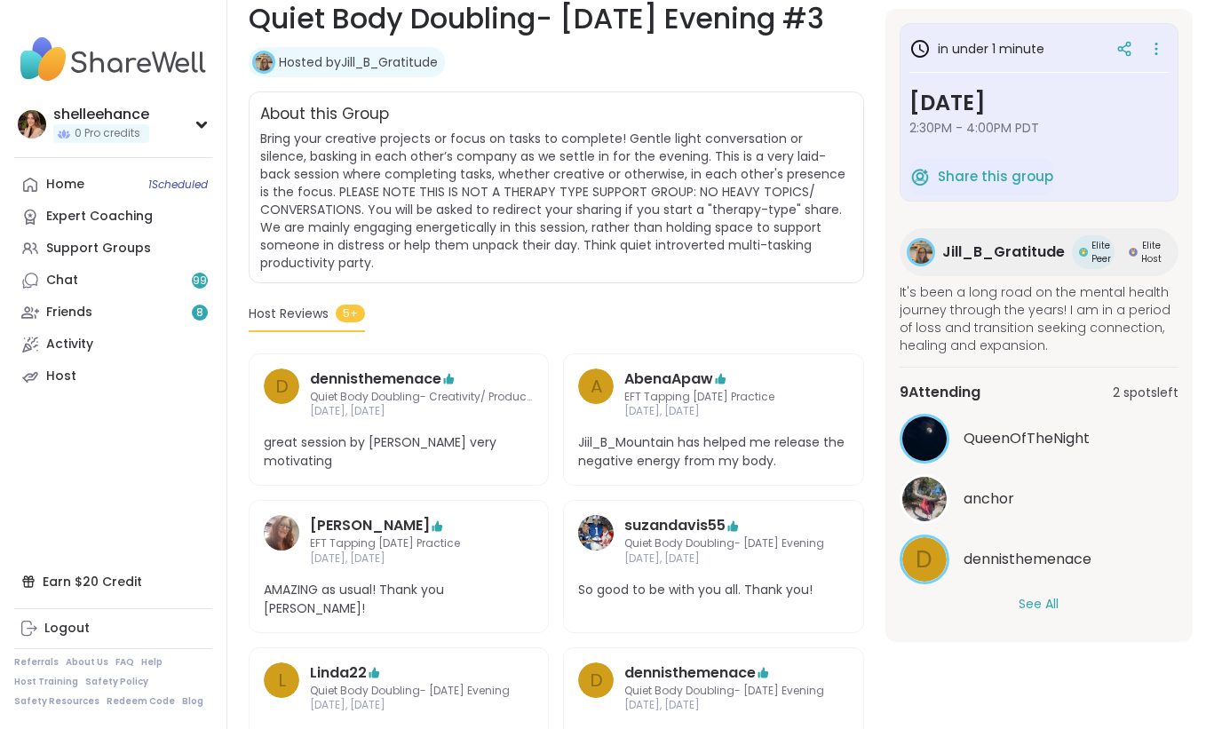
click at [1029, 603] on button "See All" at bounding box center [1038, 604] width 40 height 19
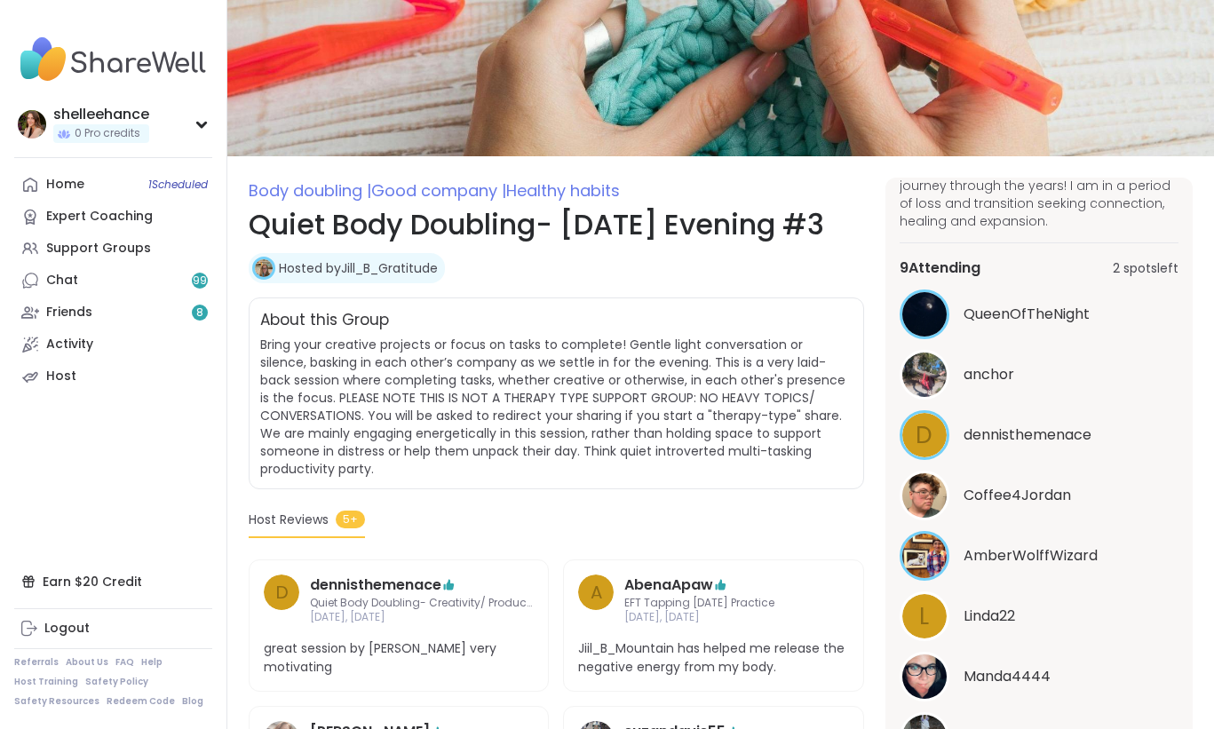
scroll to position [0, 0]
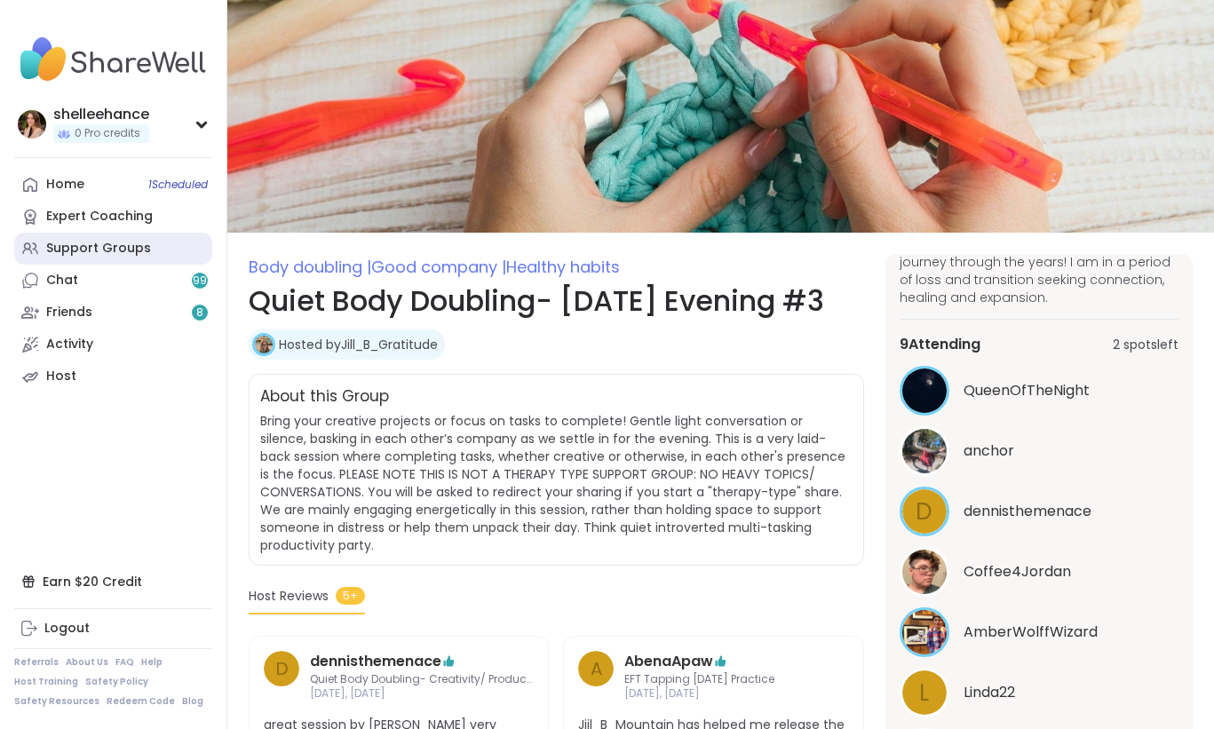
click at [155, 254] on link "Support Groups" at bounding box center [113, 249] width 198 height 32
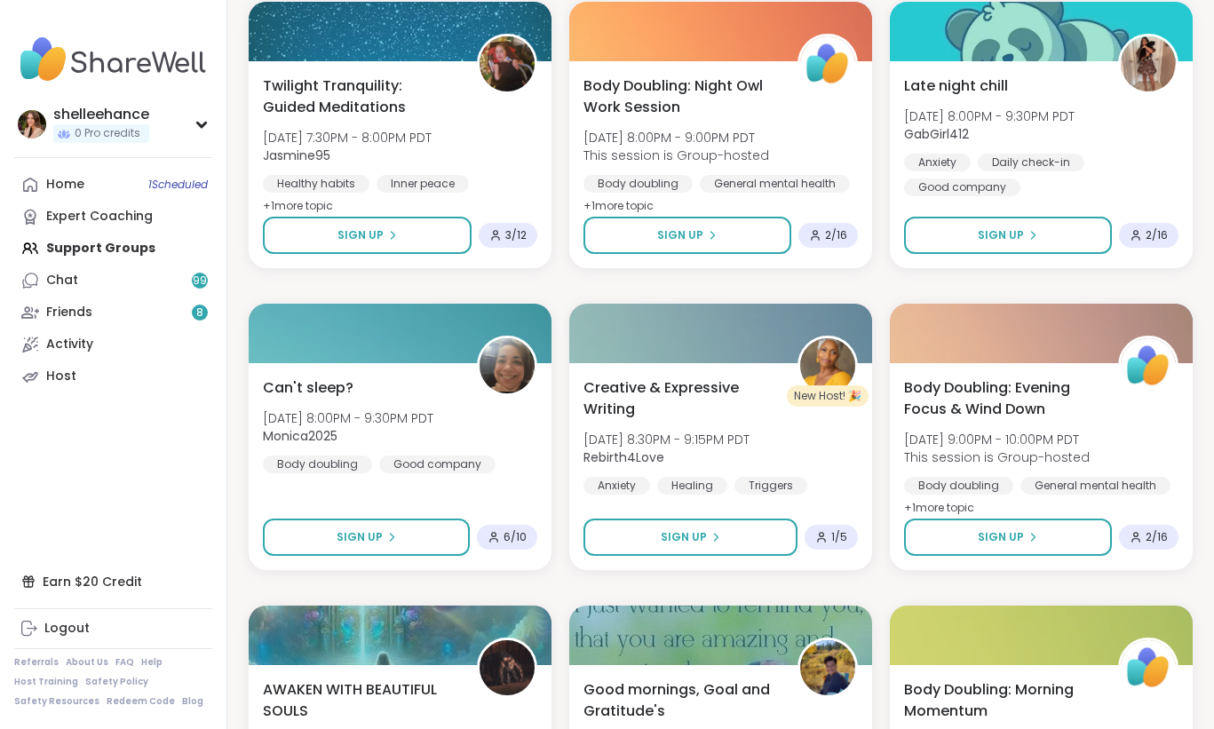
scroll to position [2959, 0]
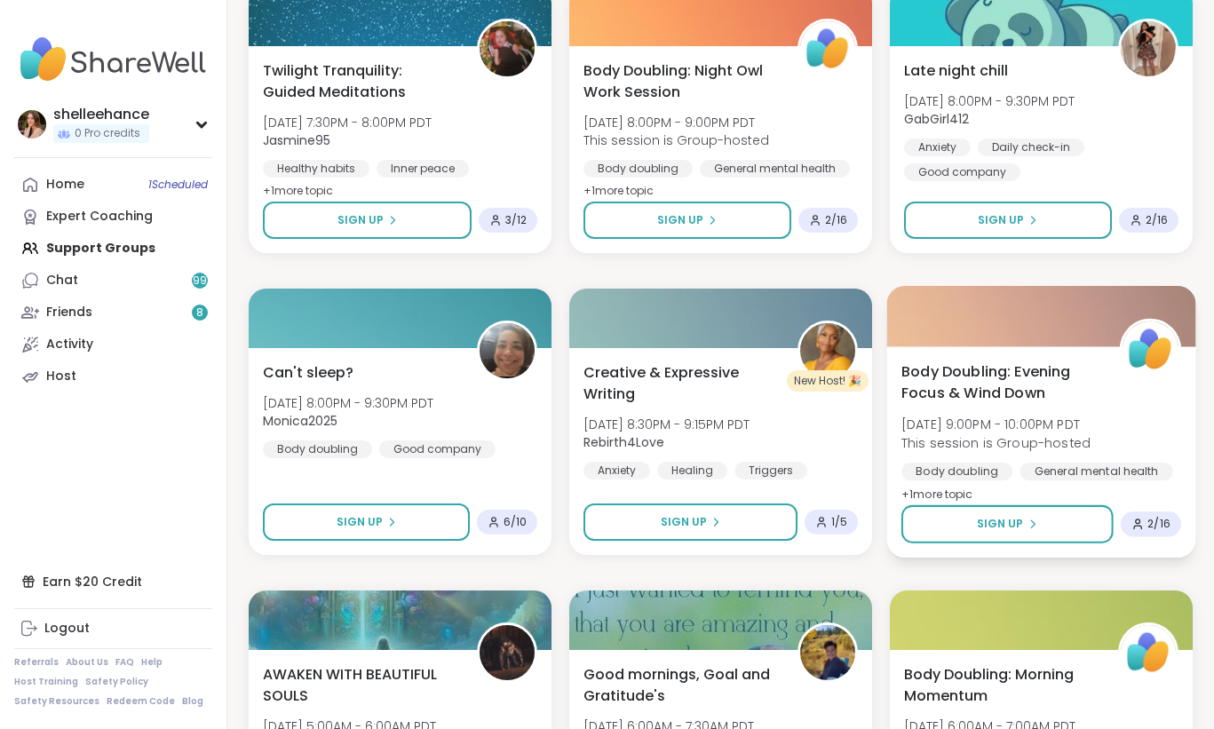
click at [1123, 410] on div "Body Doubling: Evening Focus & Wind Down Sat, Oct 11 | 9:00PM - 10:00PM PDT Thi…" at bounding box center [1041, 433] width 280 height 145
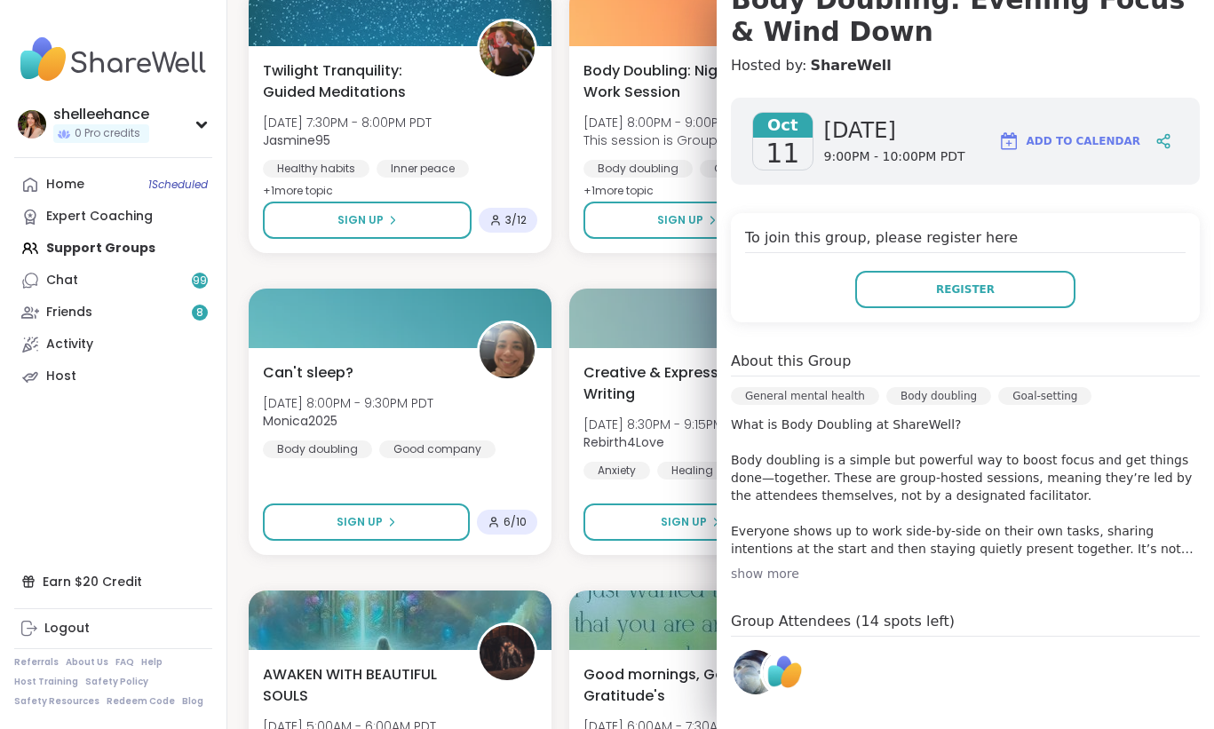
scroll to position [195, 0]
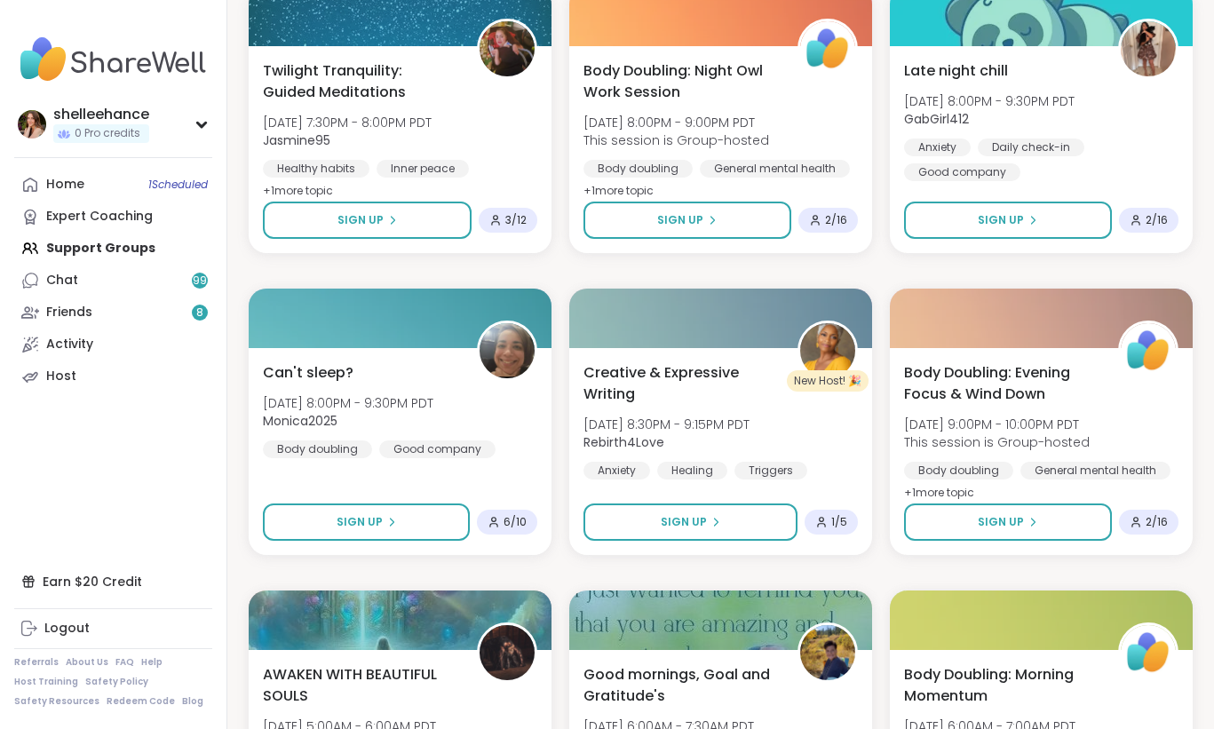
scroll to position [3159, 0]
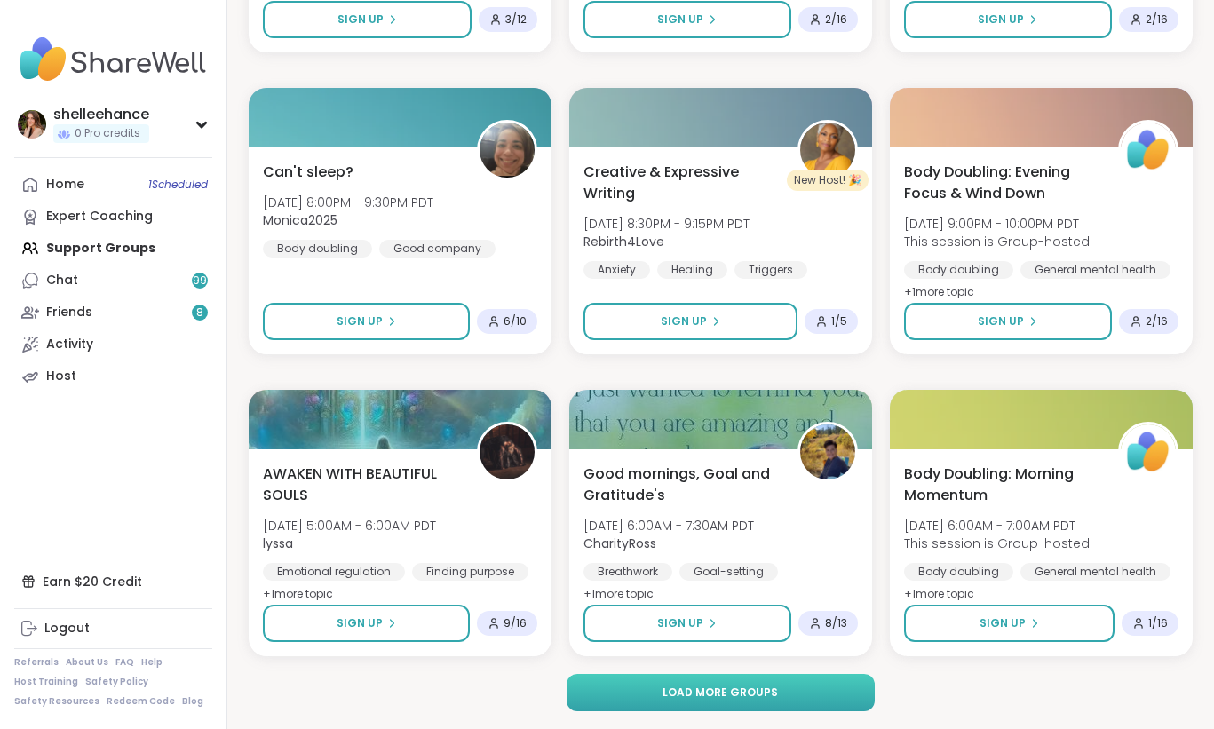
click at [651, 695] on button "Load more groups" at bounding box center [720, 692] width 307 height 37
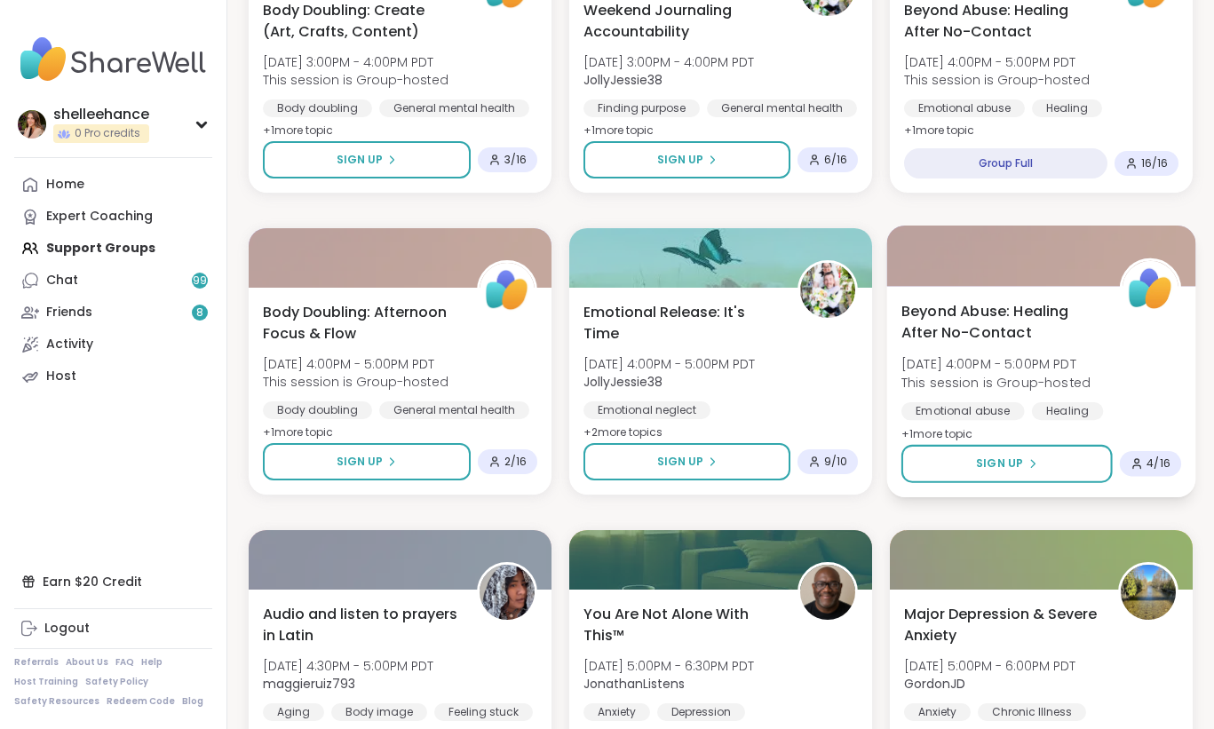
scroll to position [908, 0]
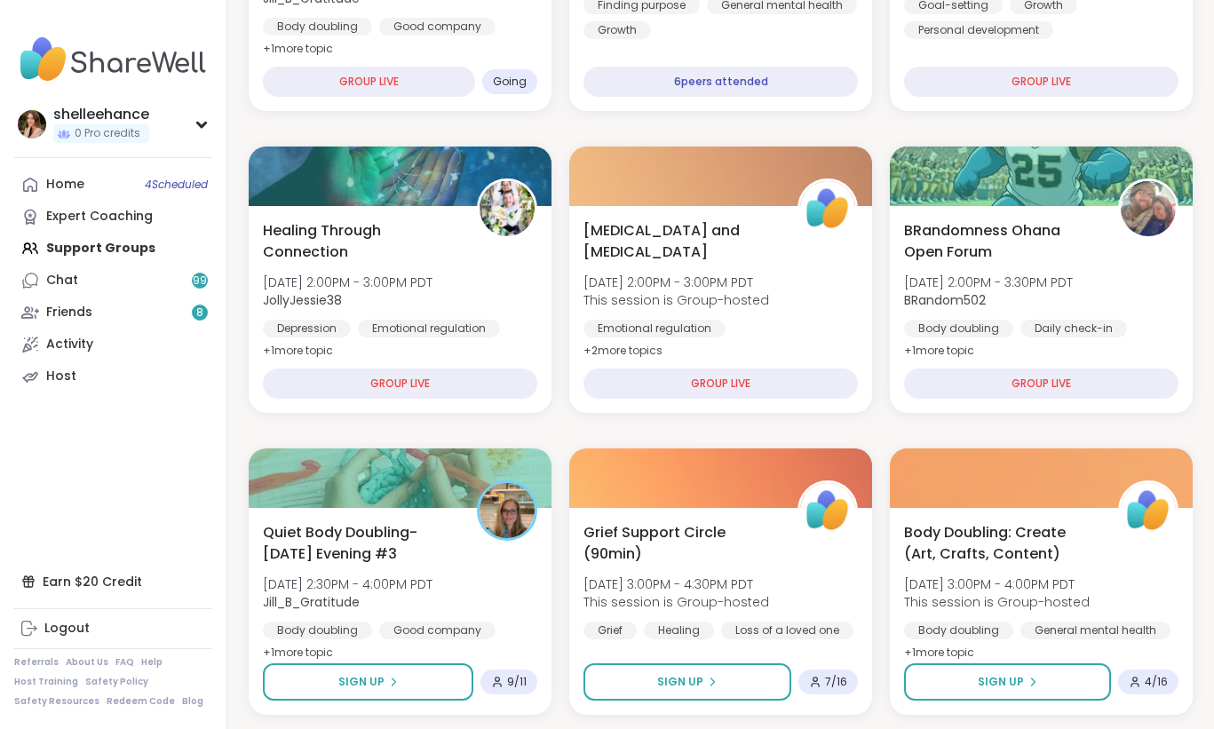
scroll to position [1005, 0]
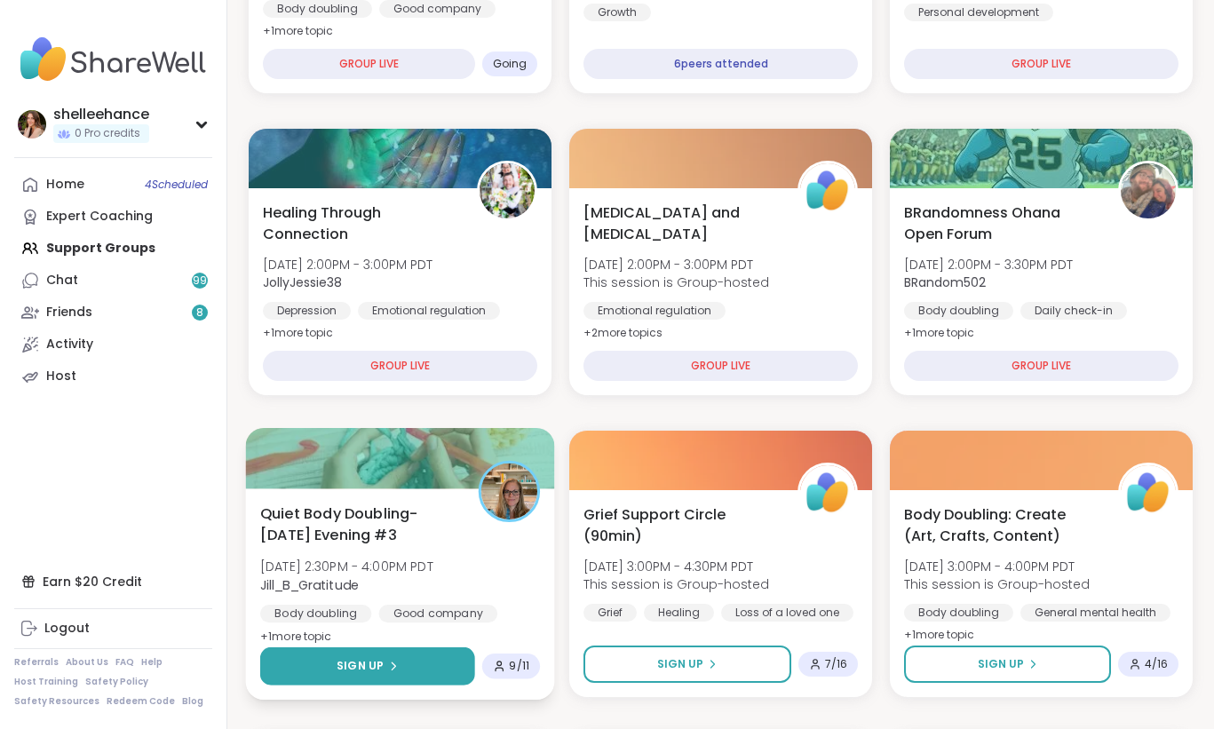
click at [305, 665] on button "Sign Up" at bounding box center [367, 666] width 215 height 38
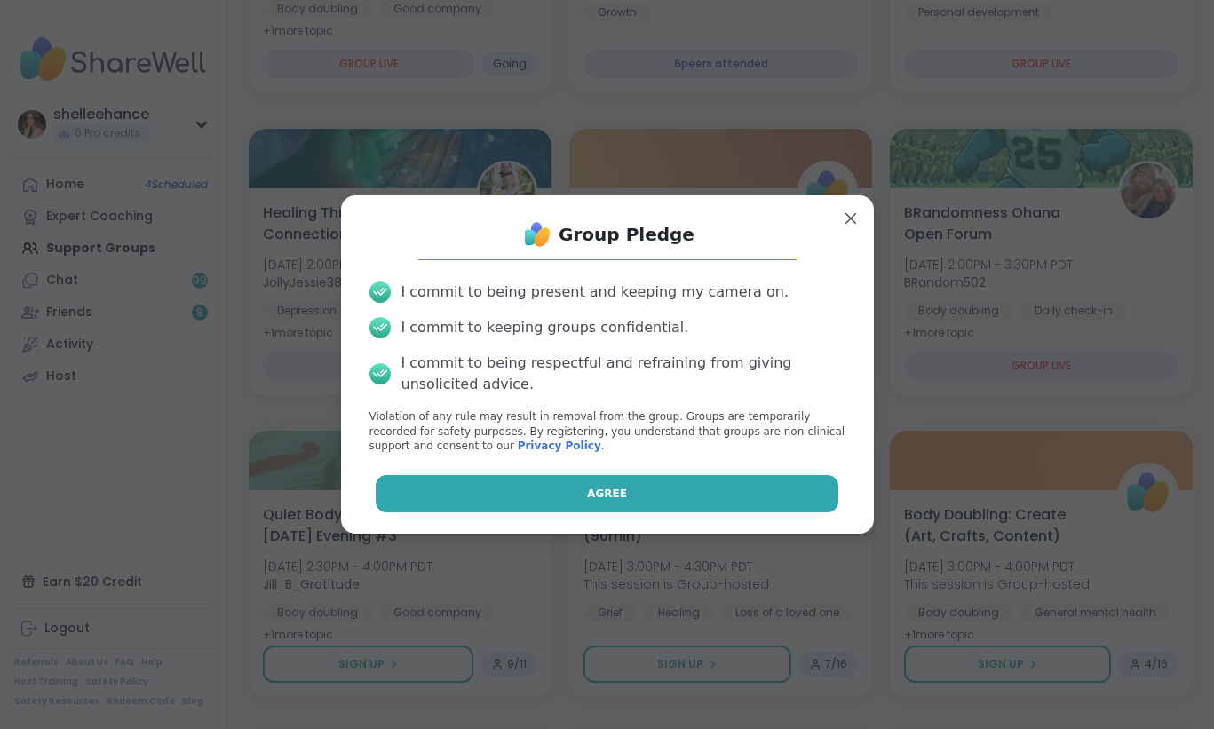
click at [546, 489] on button "Agree" at bounding box center [607, 493] width 463 height 37
